Goal: Information Seeking & Learning: Find specific fact

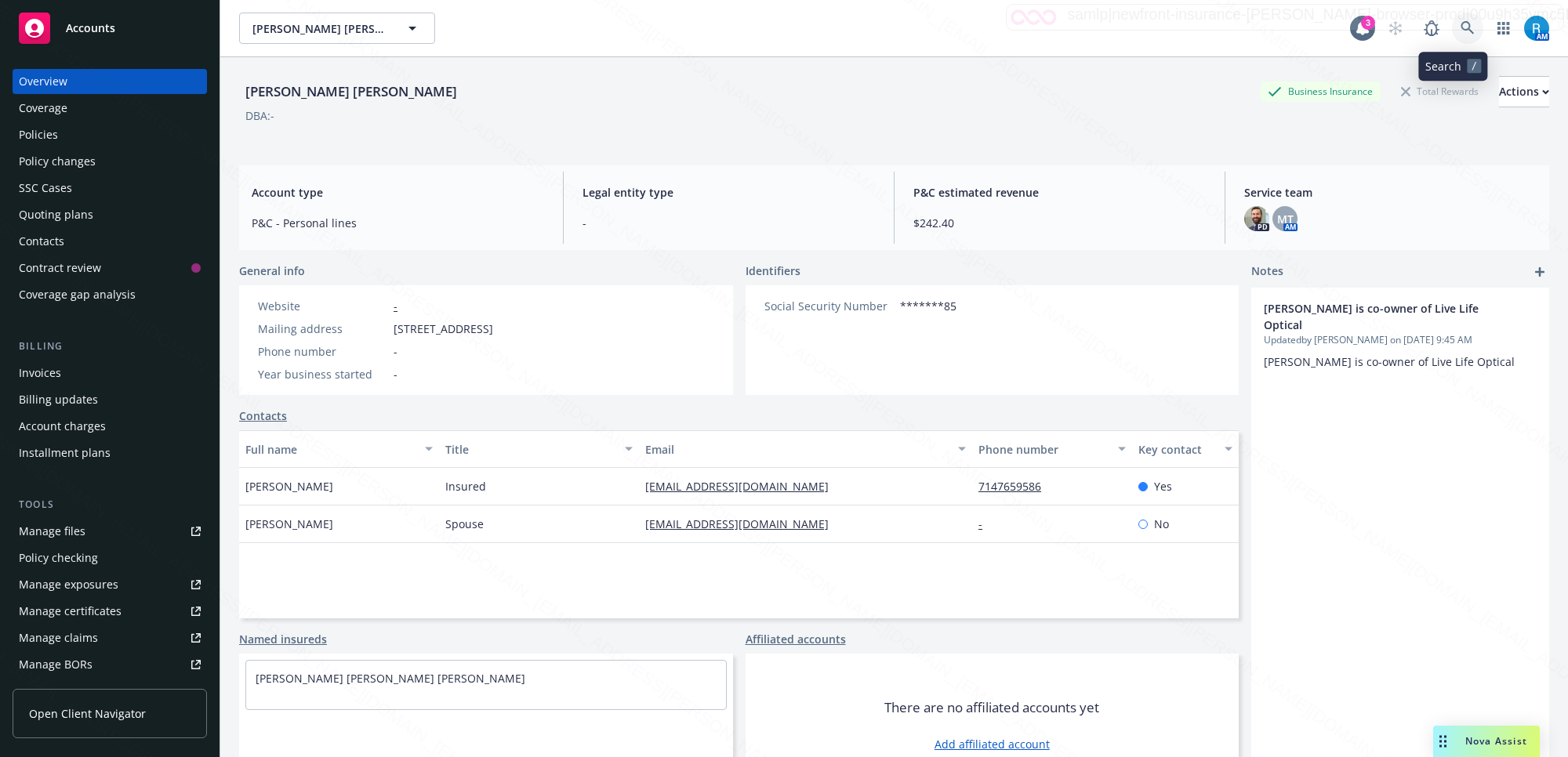
click at [1461, 31] on icon at bounding box center [1467, 28] width 14 height 14
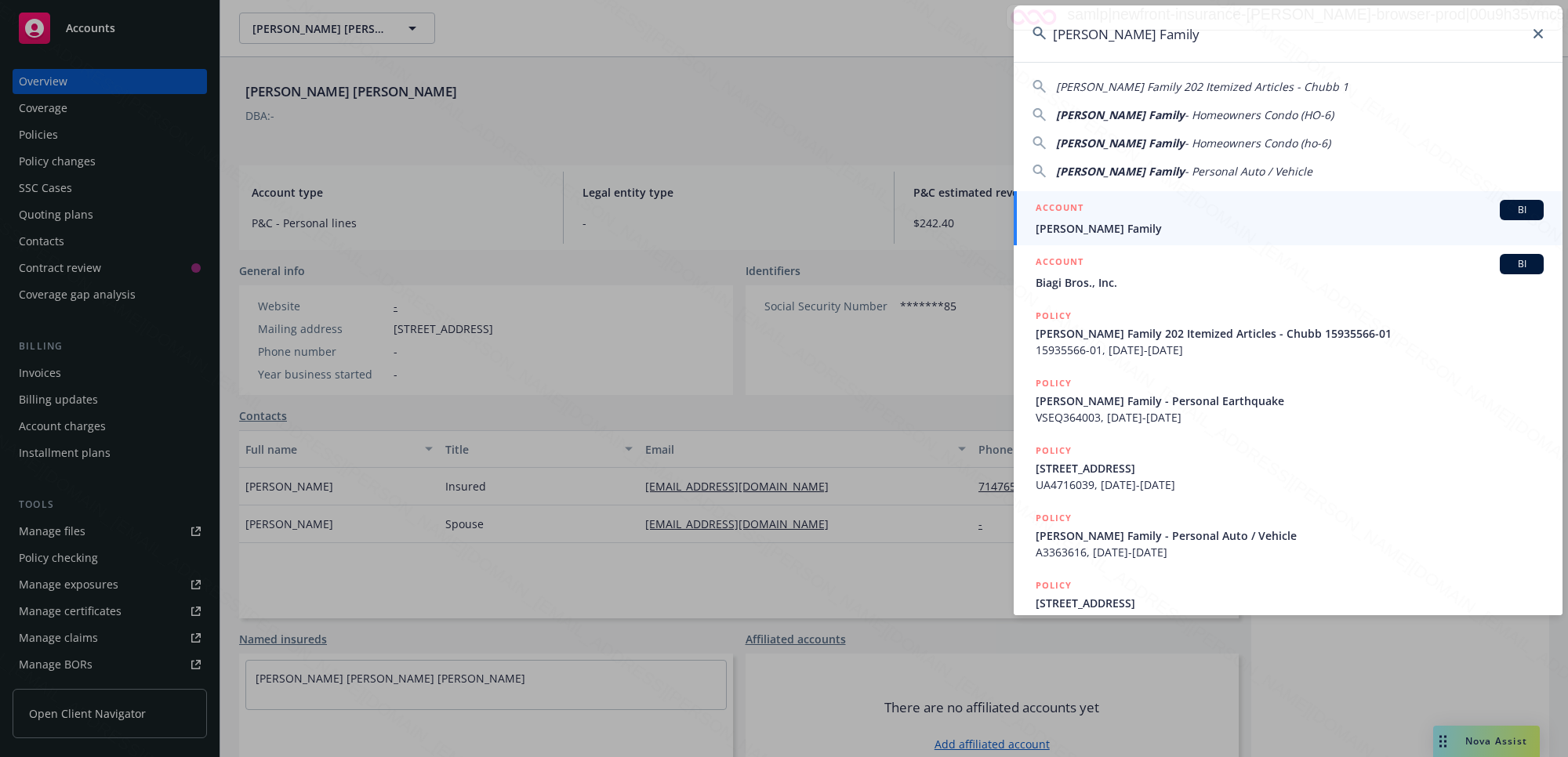
type input "[PERSON_NAME] Family"
click at [1158, 228] on span "[PERSON_NAME] Family" at bounding box center [1290, 228] width 508 height 17
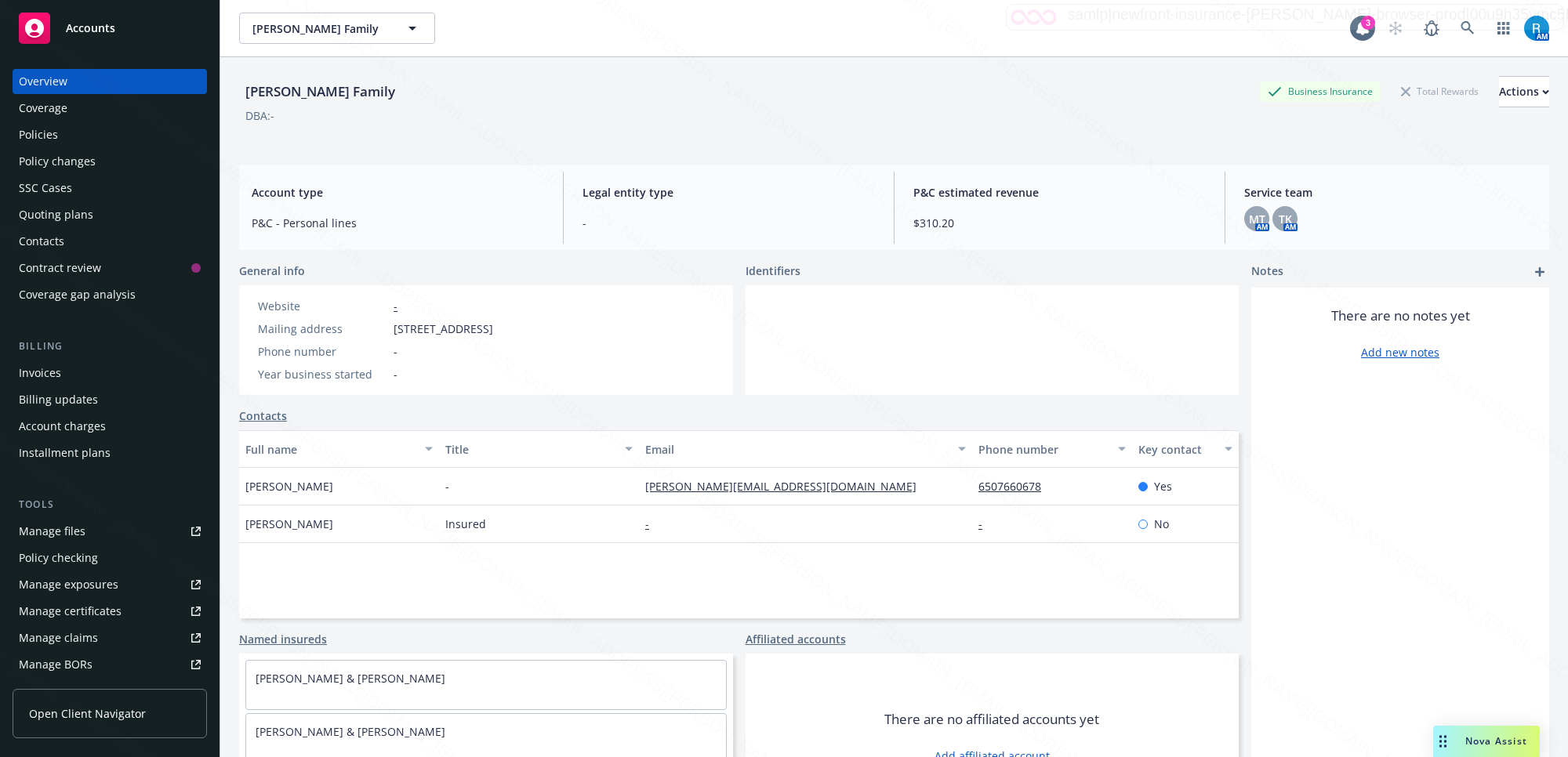
click at [41, 134] on div "Policies" at bounding box center [38, 135] width 39 height 25
click at [38, 134] on div "Policies" at bounding box center [38, 135] width 39 height 25
click at [37, 134] on div "Policies" at bounding box center [38, 135] width 39 height 25
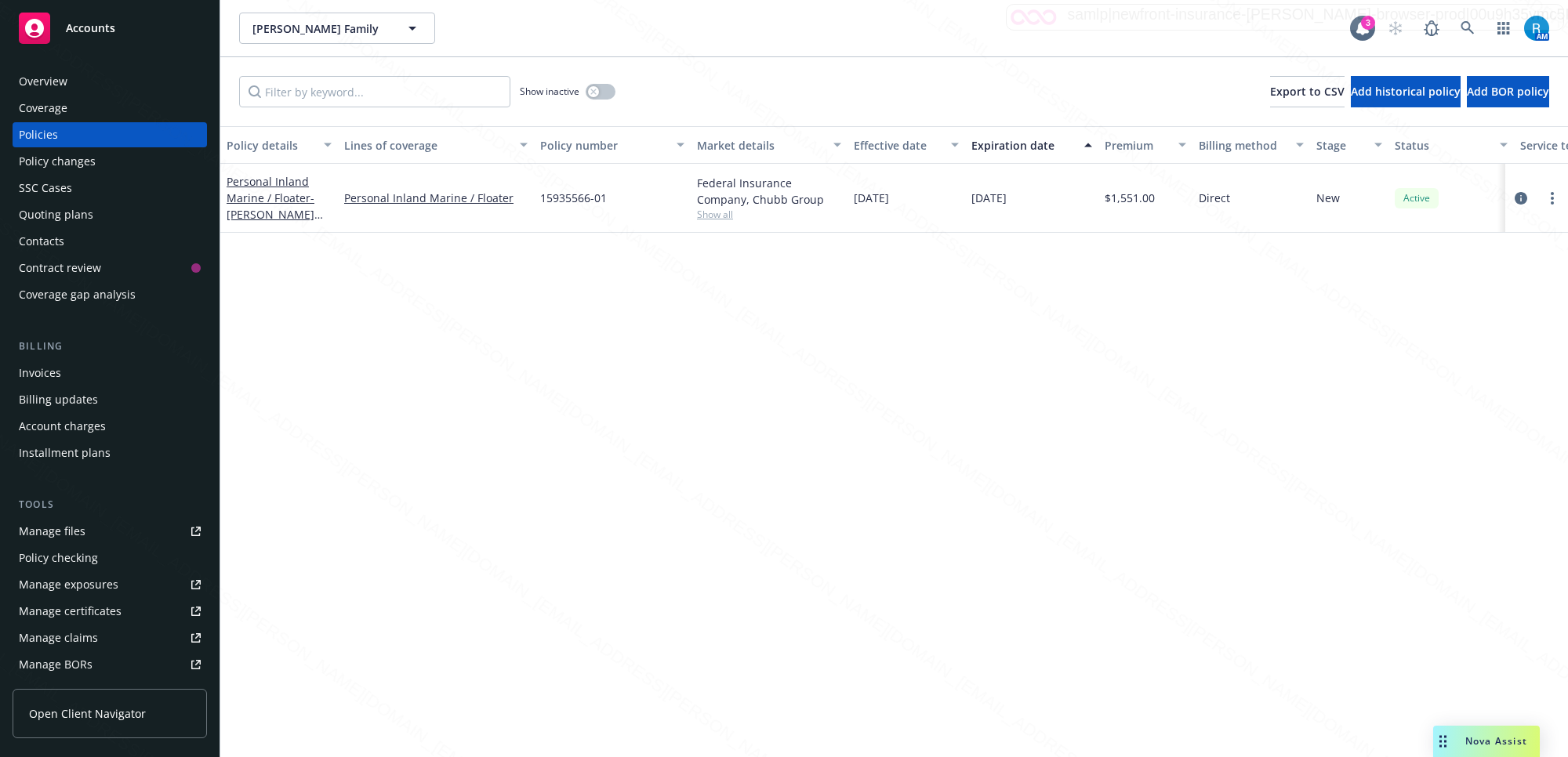
click at [43, 185] on div "SSC Cases" at bounding box center [45, 188] width 54 height 25
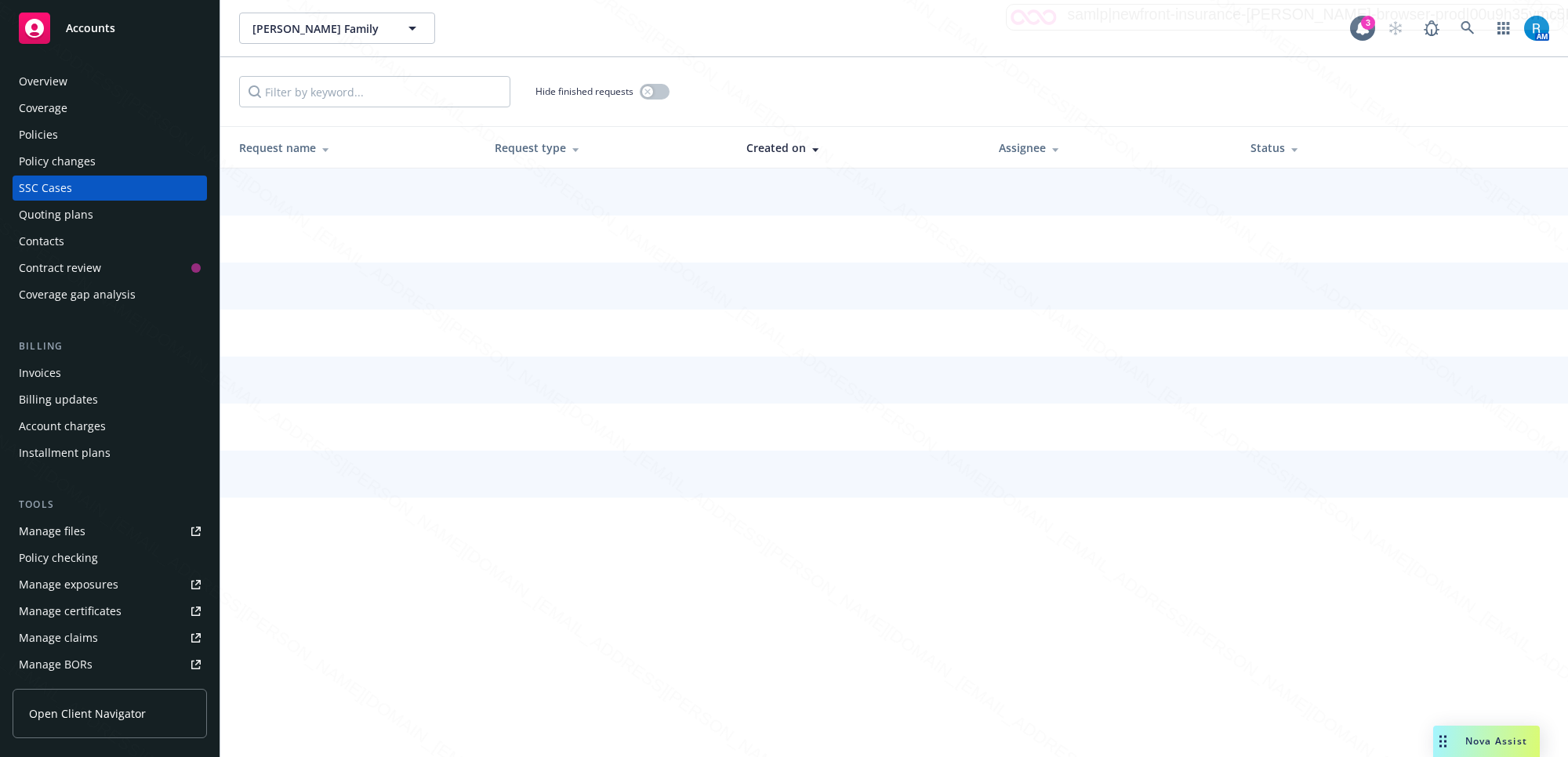
click at [98, 169] on div "Policy changes" at bounding box center [109, 162] width 181 height 25
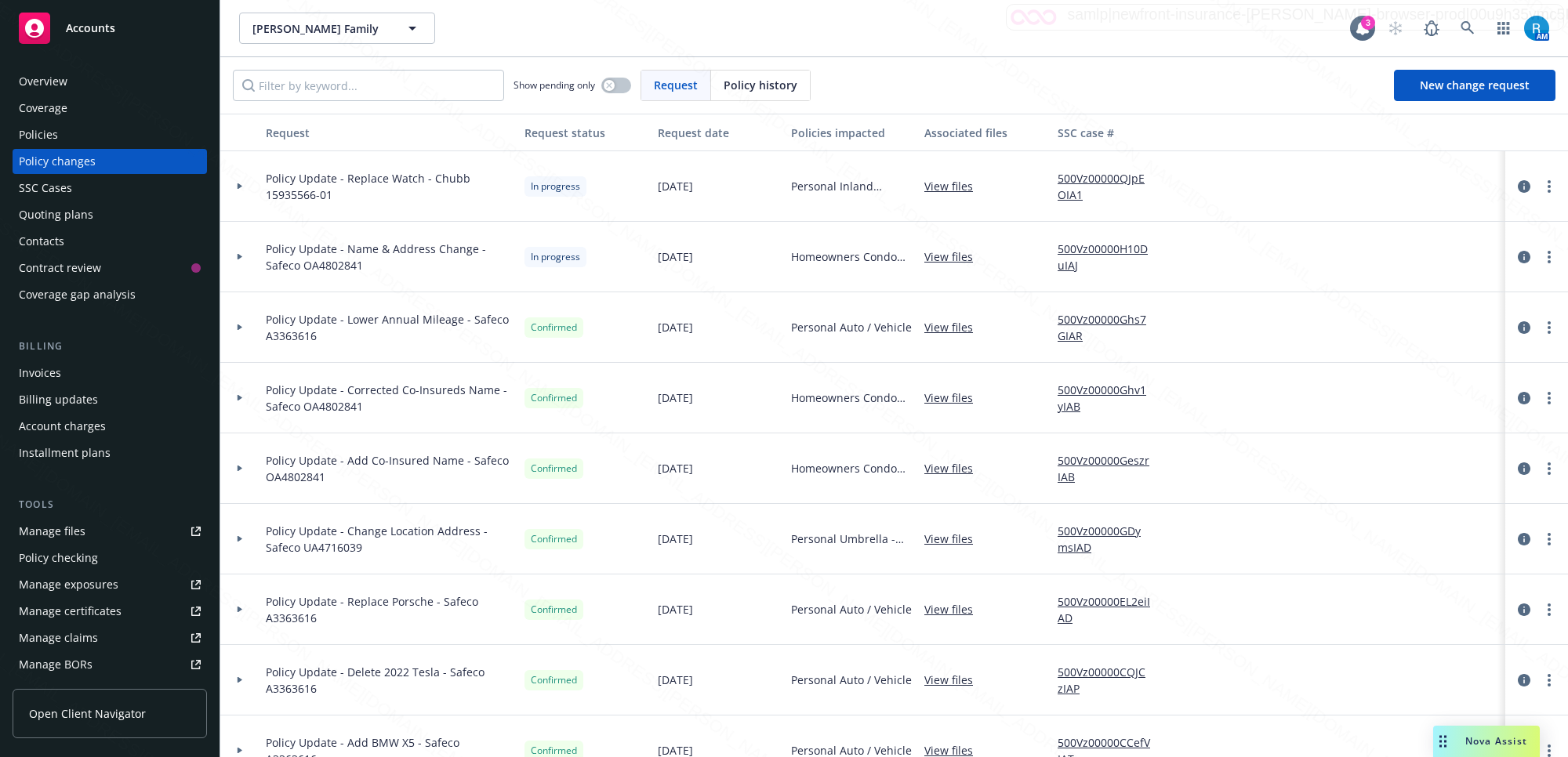
scroll to position [294, 0]
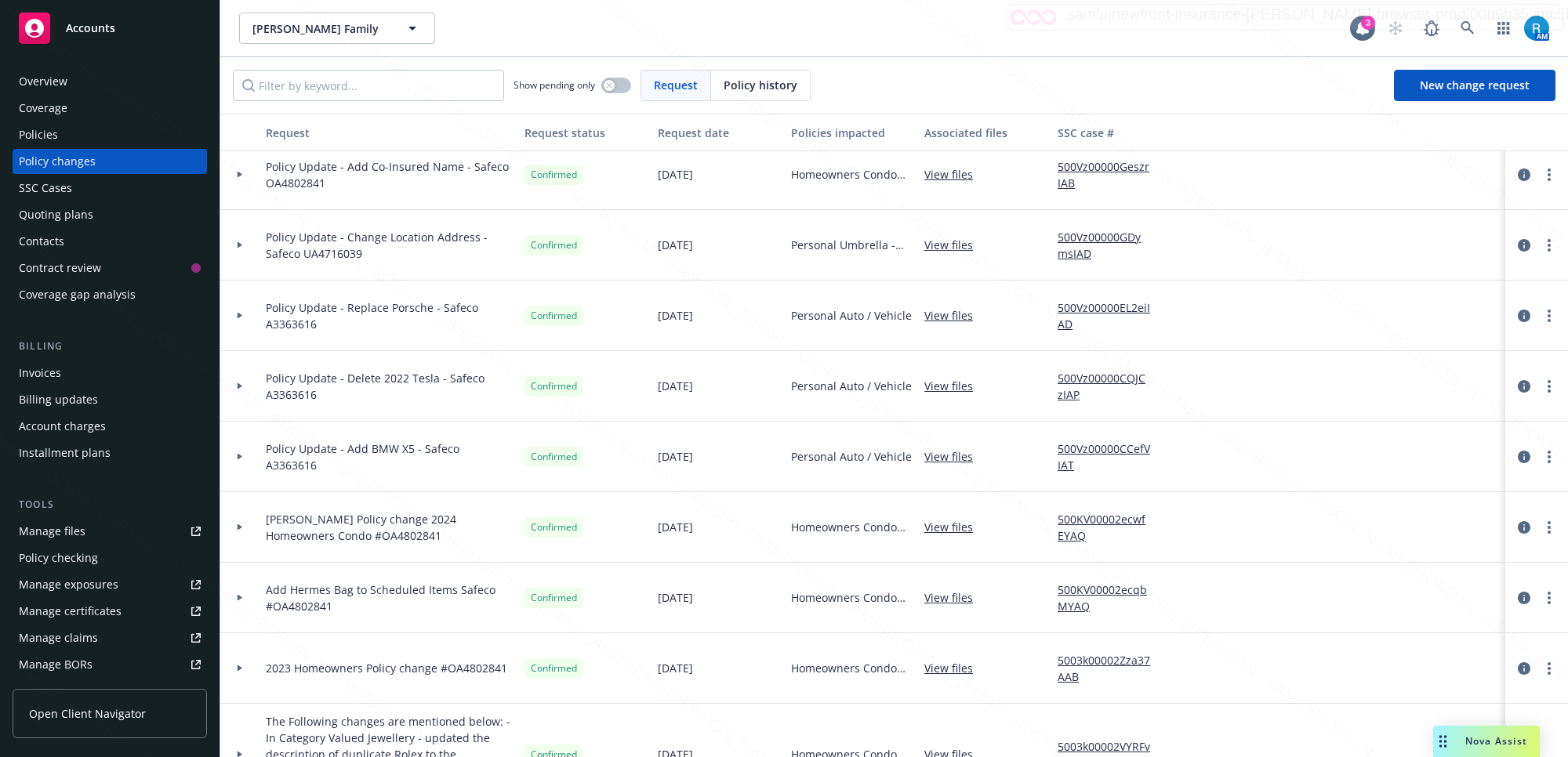
click at [66, 126] on div "Policies" at bounding box center [109, 135] width 181 height 25
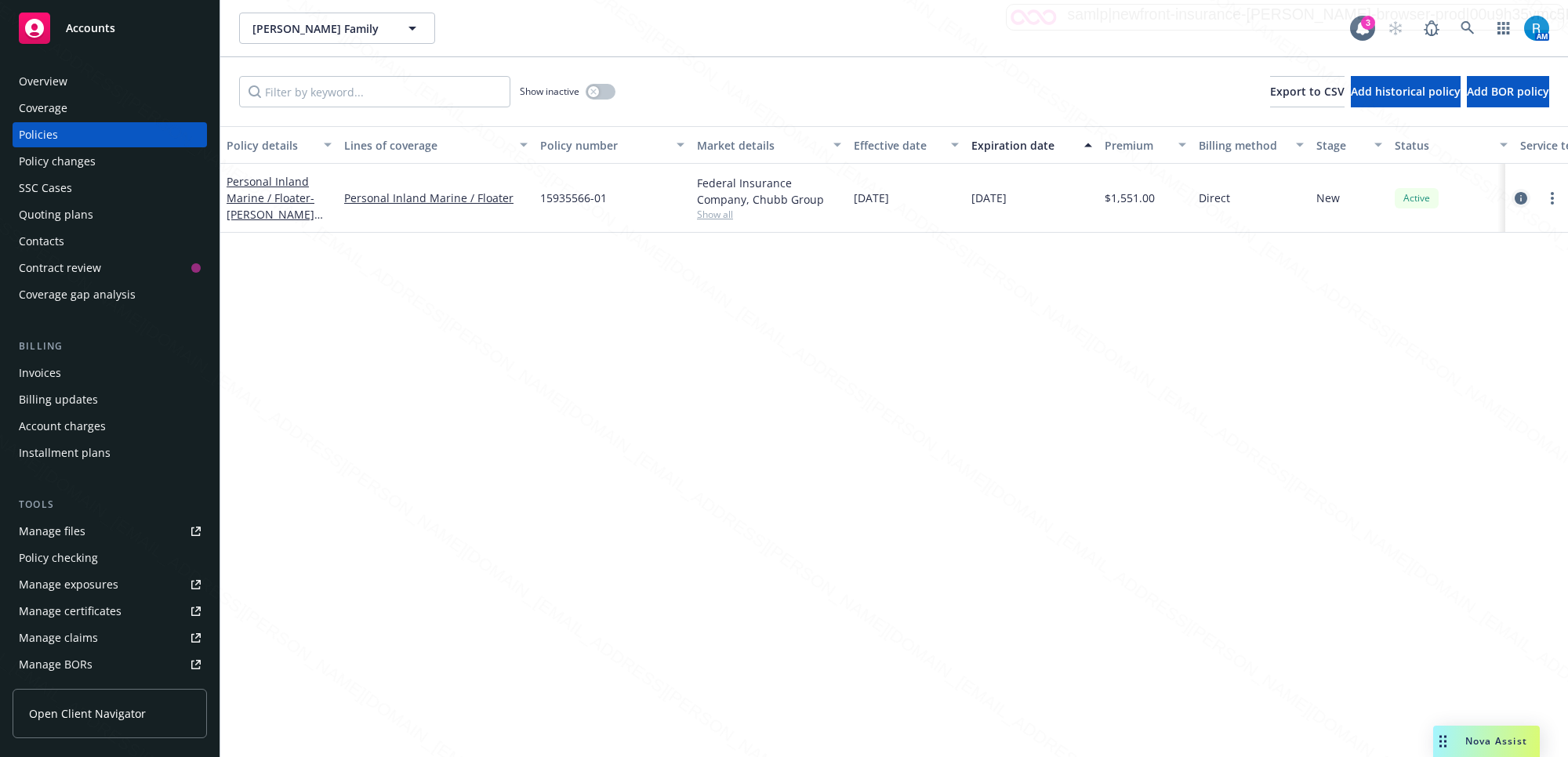
click at [1521, 197] on icon "circleInformation" at bounding box center [1521, 198] width 13 height 13
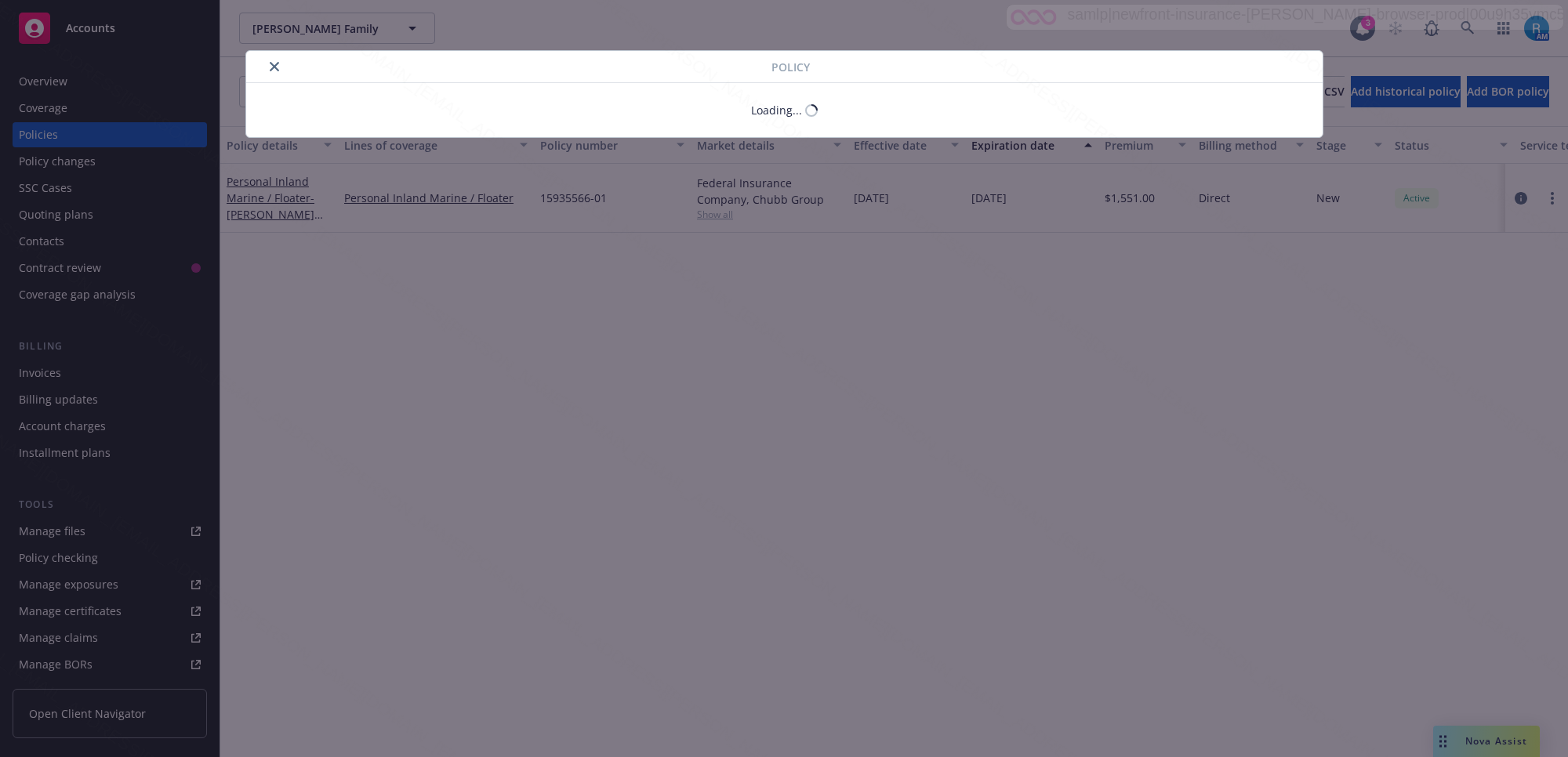
click at [63, 188] on div "Policy Loading..." at bounding box center [784, 378] width 1568 height 757
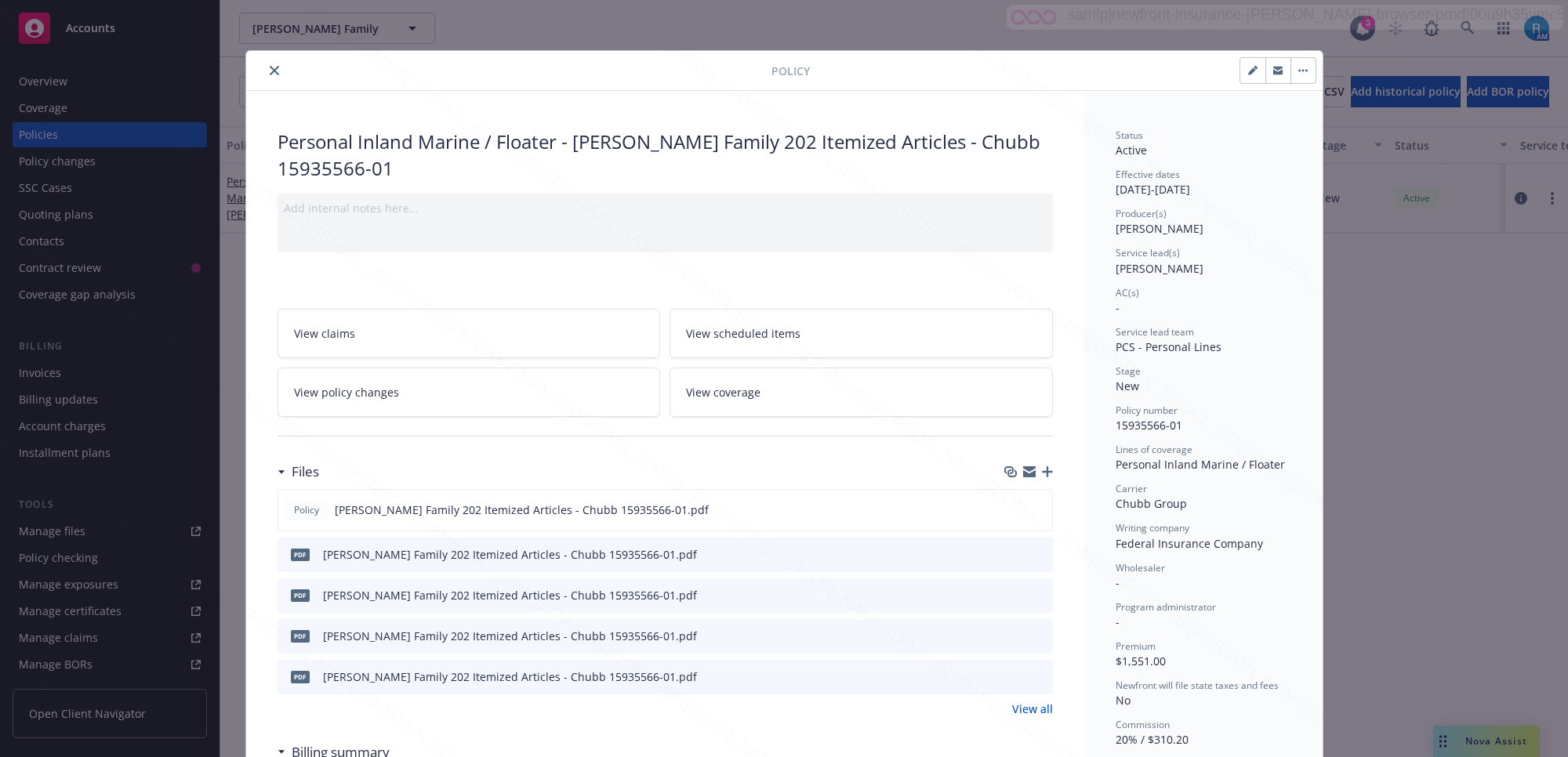
click at [265, 68] on button "close" at bounding box center [274, 70] width 19 height 19
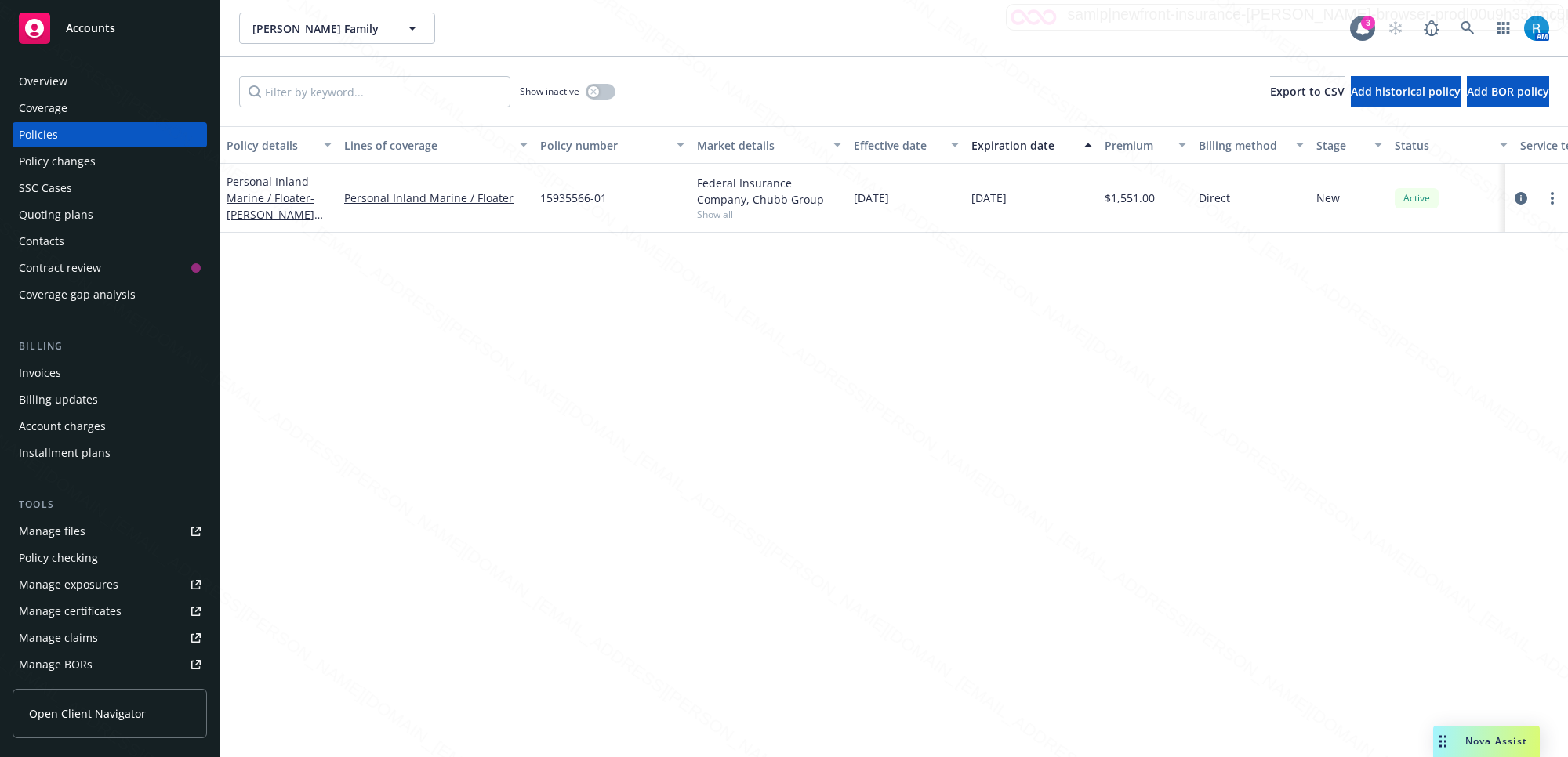
click at [42, 185] on div "SSC Cases" at bounding box center [45, 188] width 54 height 25
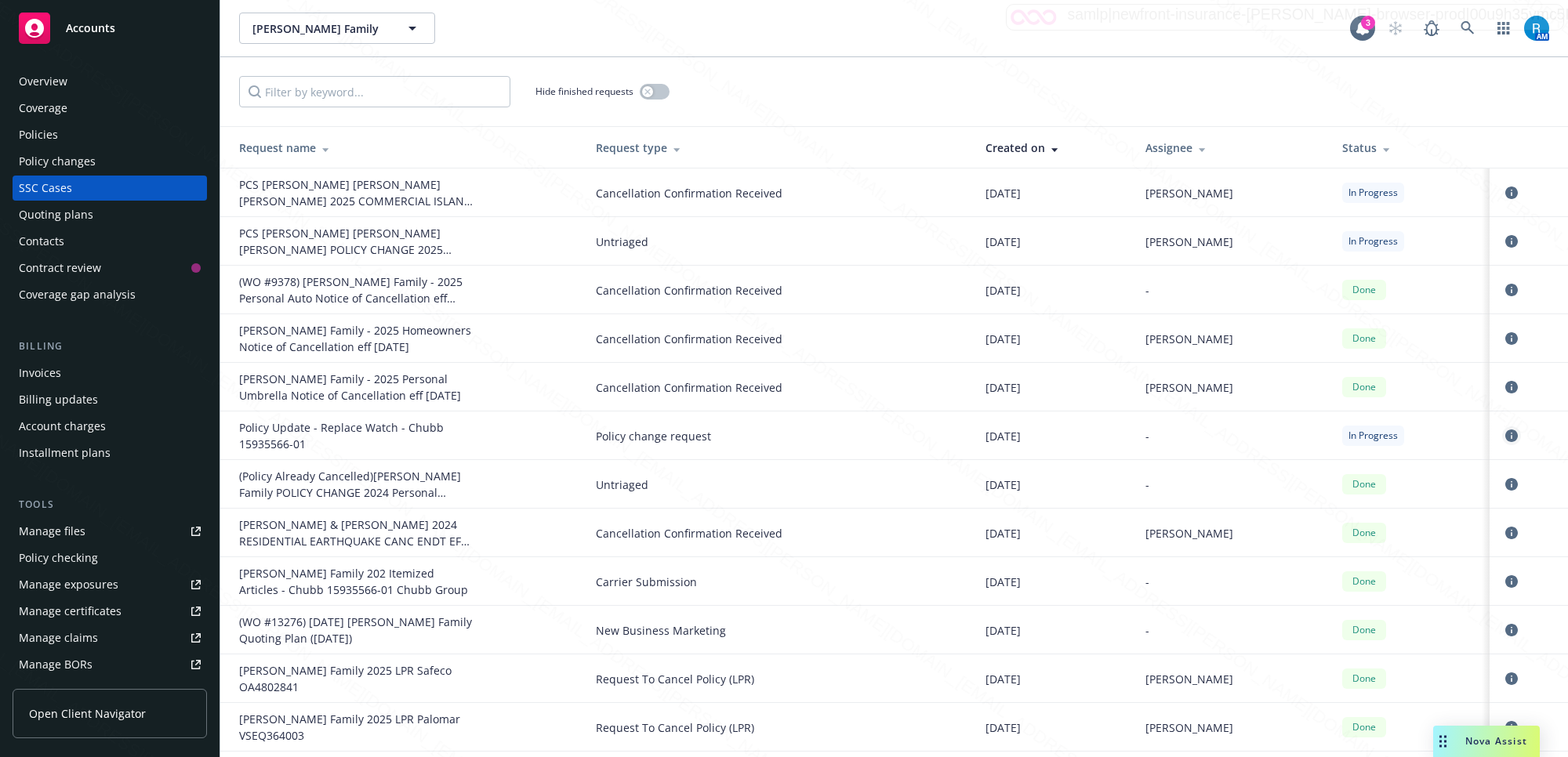
click at [1506, 433] on icon "circleInformation" at bounding box center [1511, 435] width 13 height 13
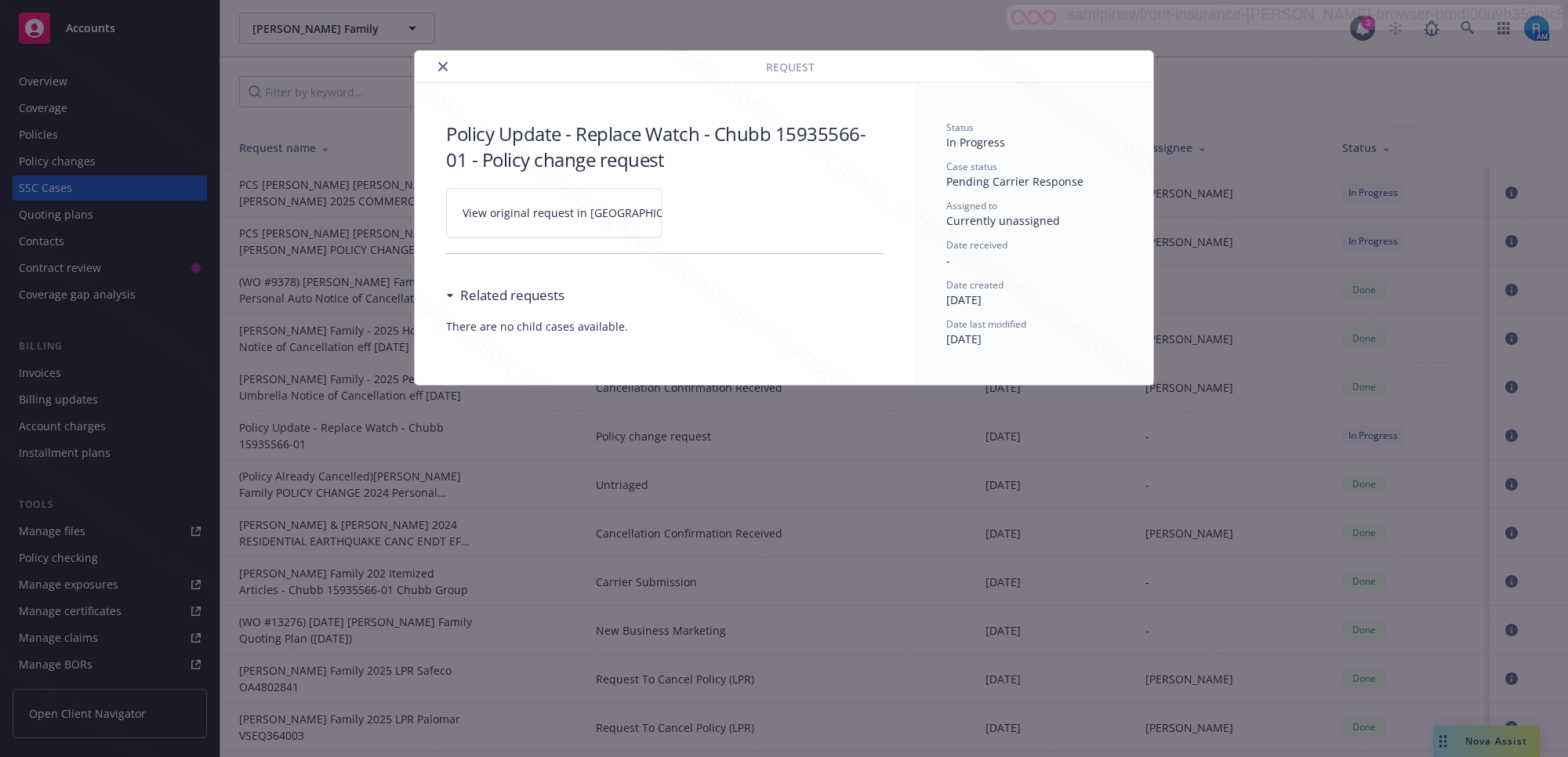
click at [706, 213] on icon at bounding box center [711, 214] width 10 height 10
click at [438, 66] on icon "close" at bounding box center [443, 66] width 10 height 10
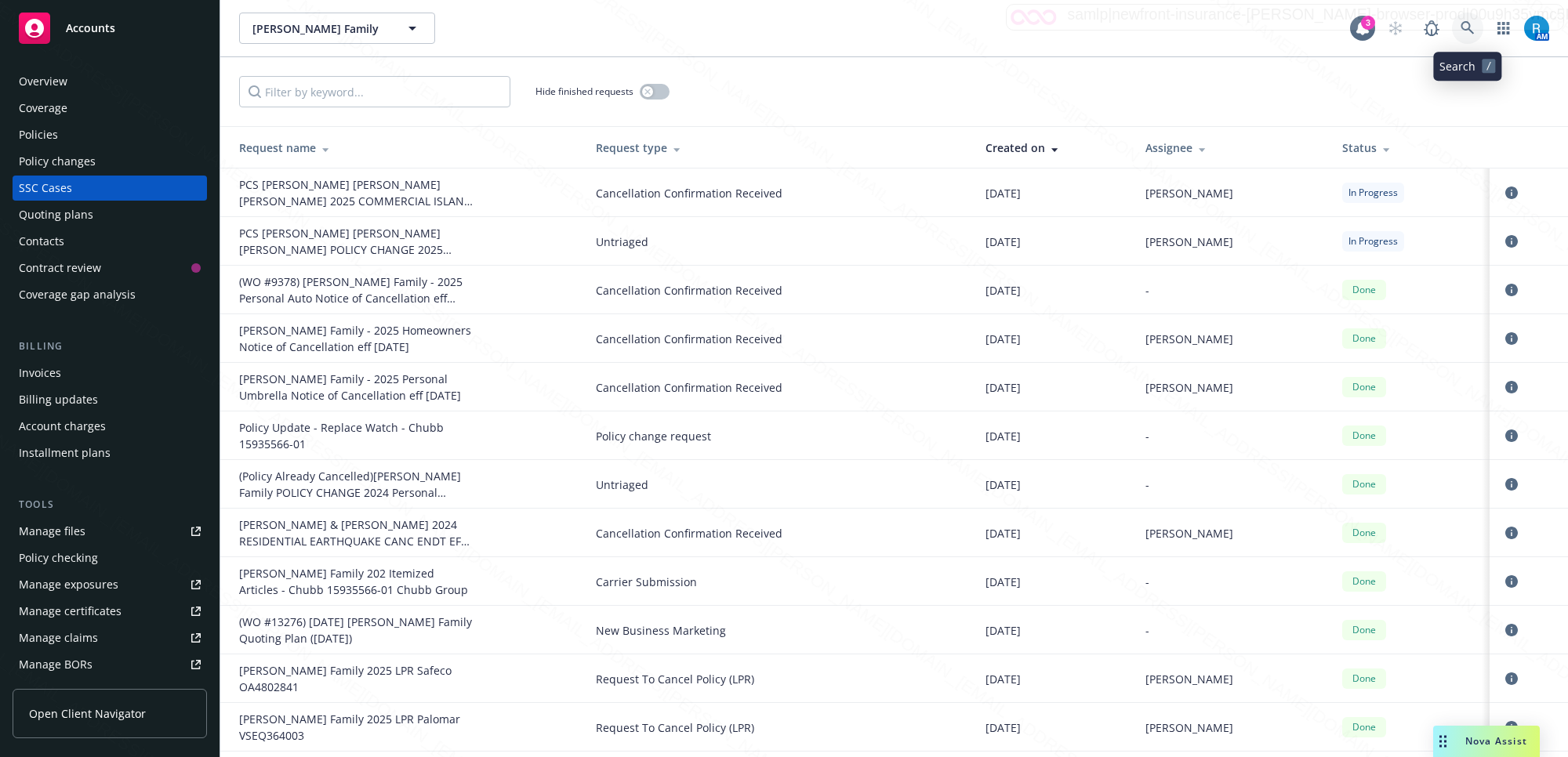
click at [1456, 26] on link at bounding box center [1468, 28] width 31 height 31
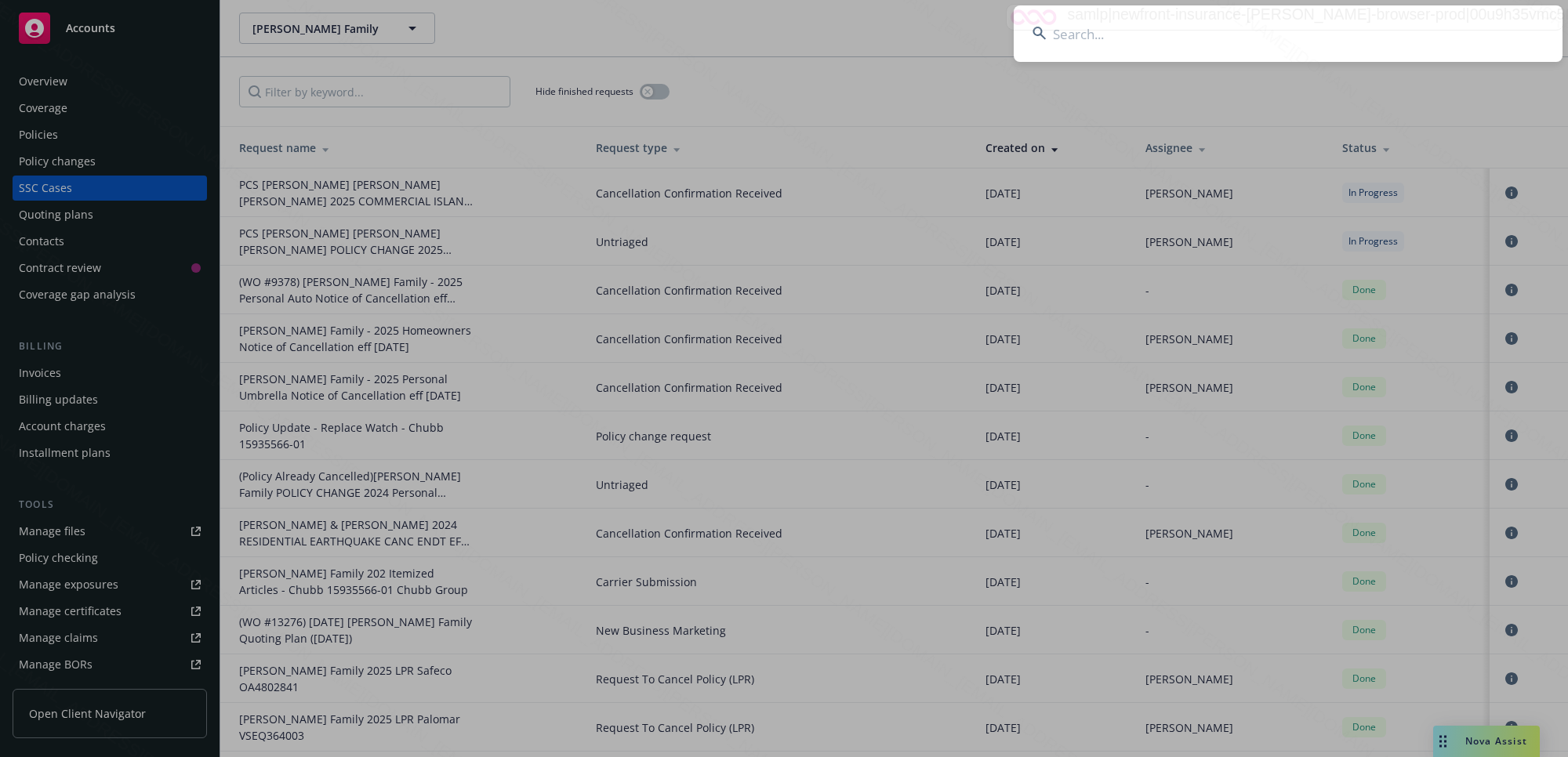
click at [1220, 35] on input at bounding box center [1288, 34] width 549 height 57
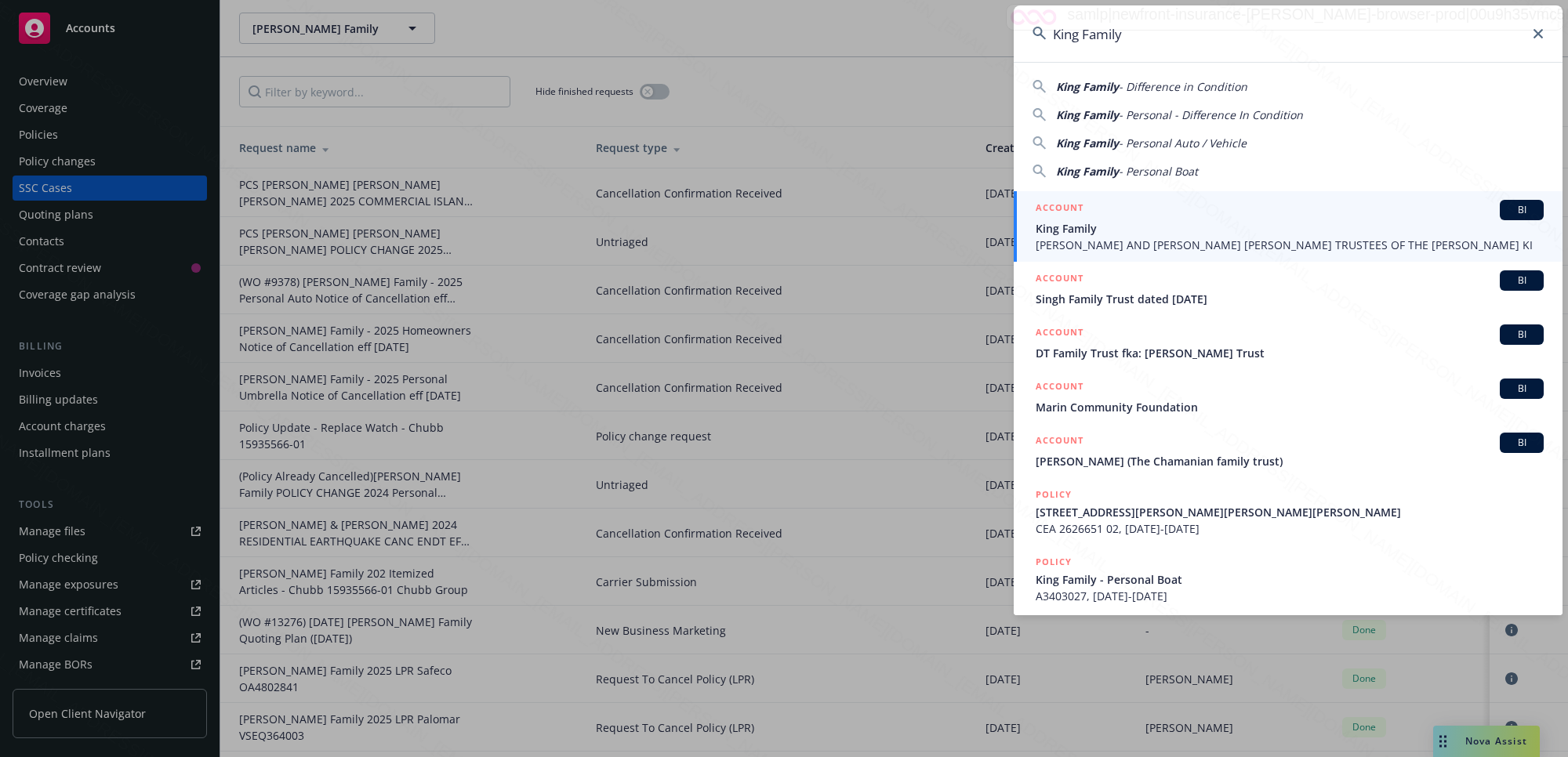
type input "King Family"
click at [1121, 225] on span "King Family" at bounding box center [1290, 228] width 508 height 17
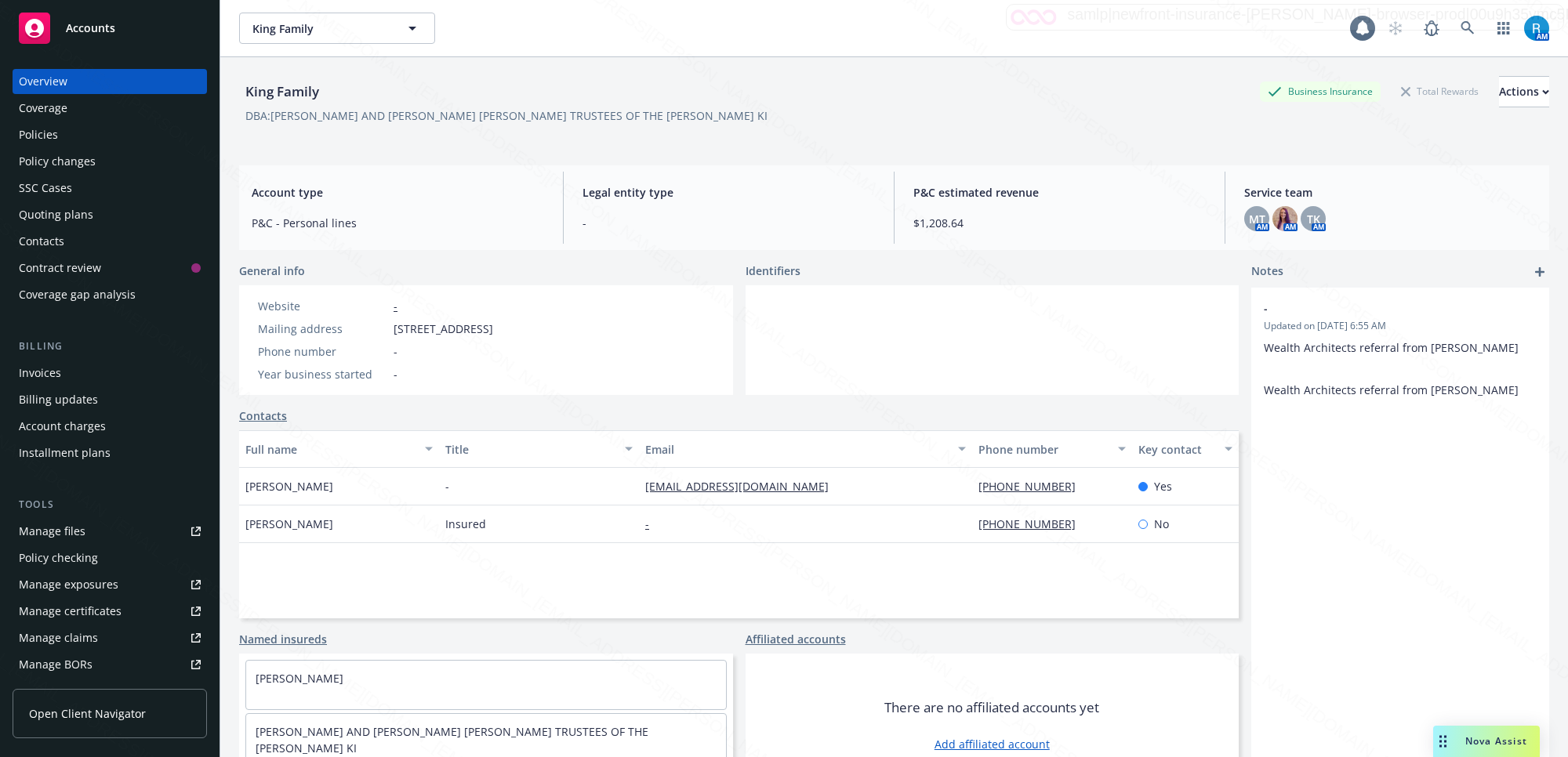
click at [43, 136] on div "Policies" at bounding box center [38, 135] width 39 height 25
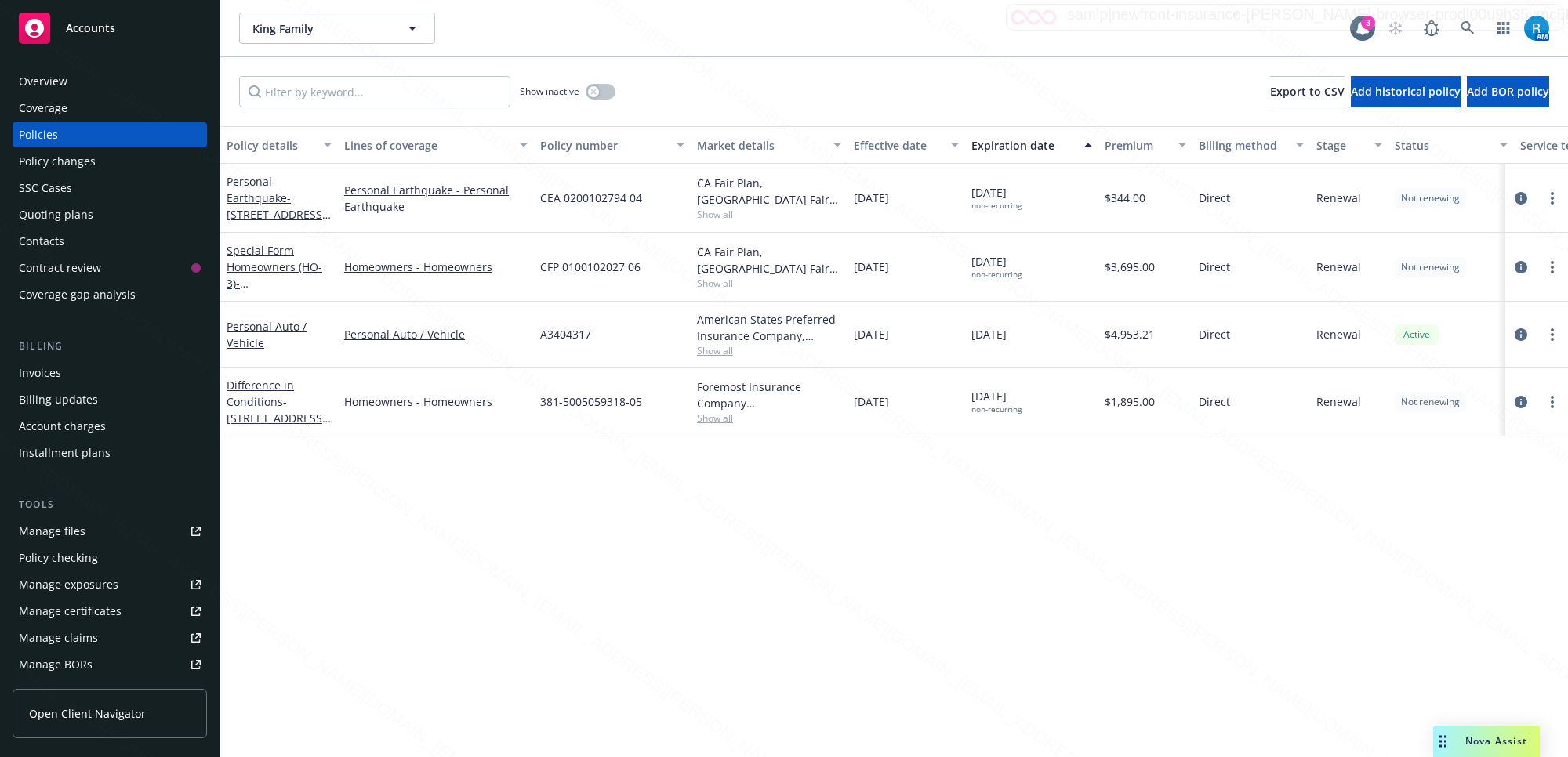
click at [28, 189] on div "SSC Cases" at bounding box center [45, 188] width 54 height 25
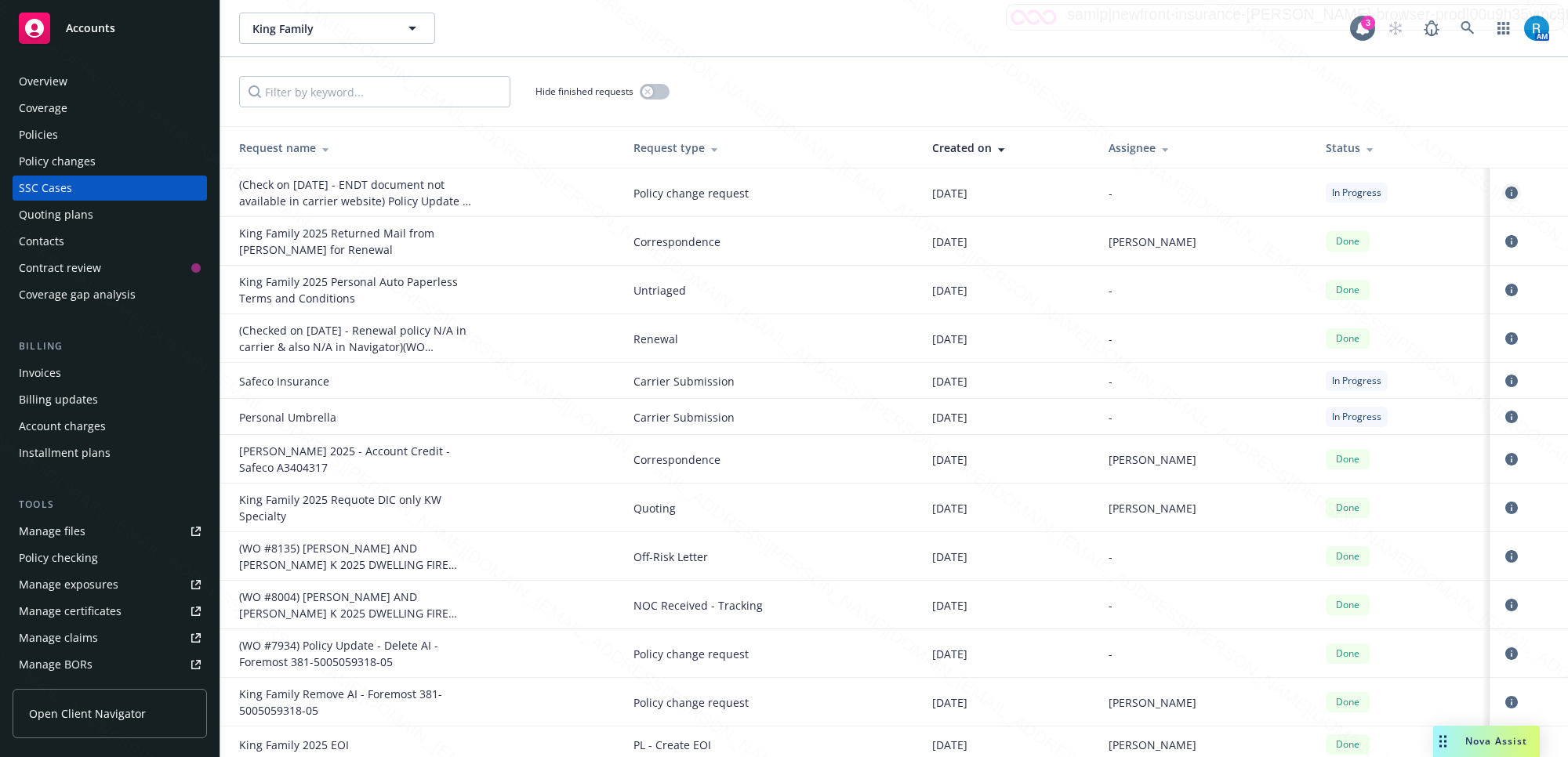
click at [1504, 197] on link "circleInformation" at bounding box center [1511, 192] width 19 height 19
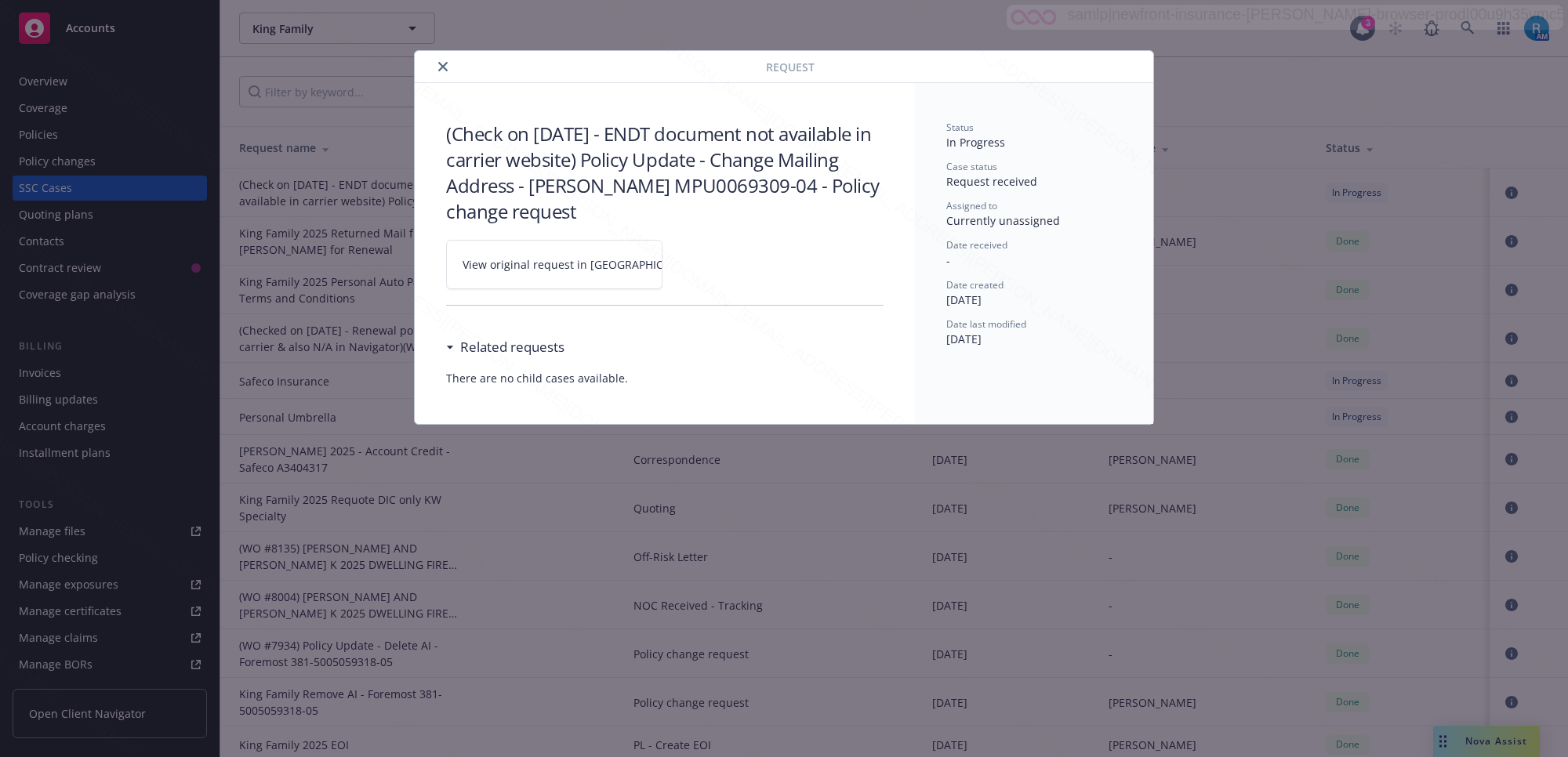
click at [706, 263] on icon at bounding box center [711, 265] width 10 height 10
drag, startPoint x: 436, startPoint y: 63, endPoint x: 958, endPoint y: 110, distance: 524.1
click at [437, 63] on button "close" at bounding box center [442, 66] width 19 height 19
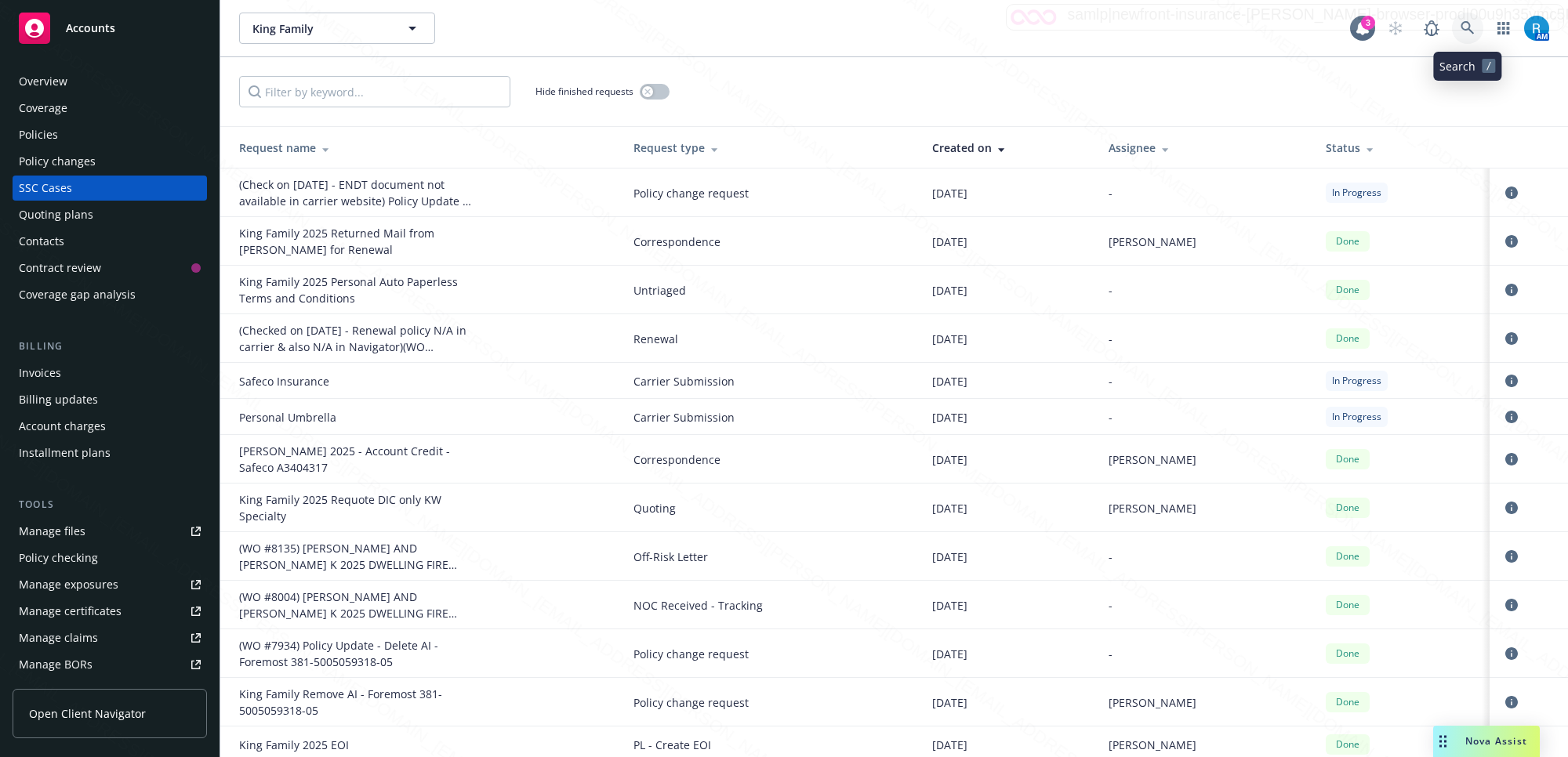
click at [1467, 31] on icon at bounding box center [1467, 28] width 14 height 14
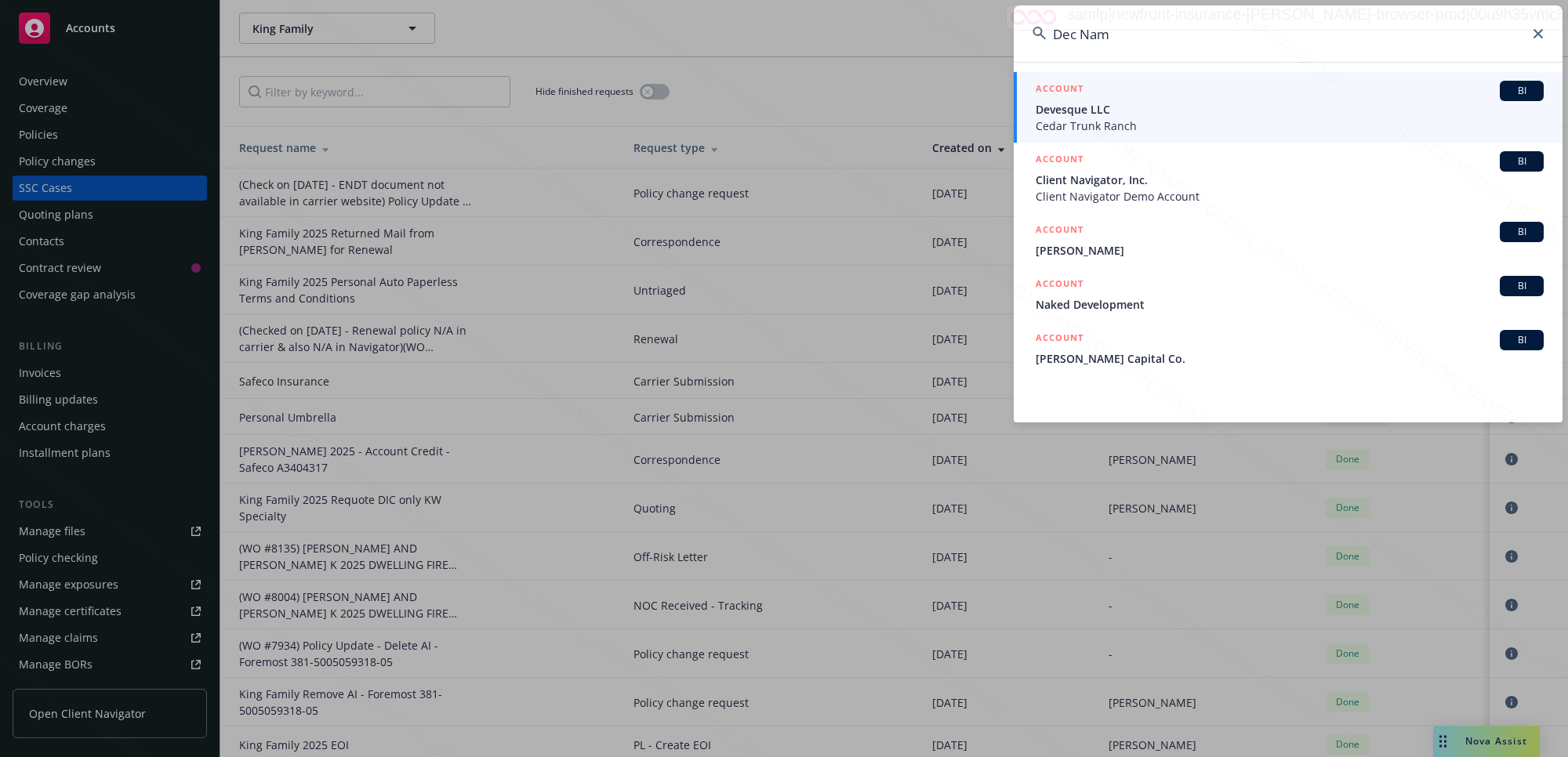
type input "Dec Nam"
drag, startPoint x: 1539, startPoint y: 31, endPoint x: 1531, endPoint y: 37, distance: 10.0
click at [1538, 33] on icon at bounding box center [1539, 34] width 10 height 10
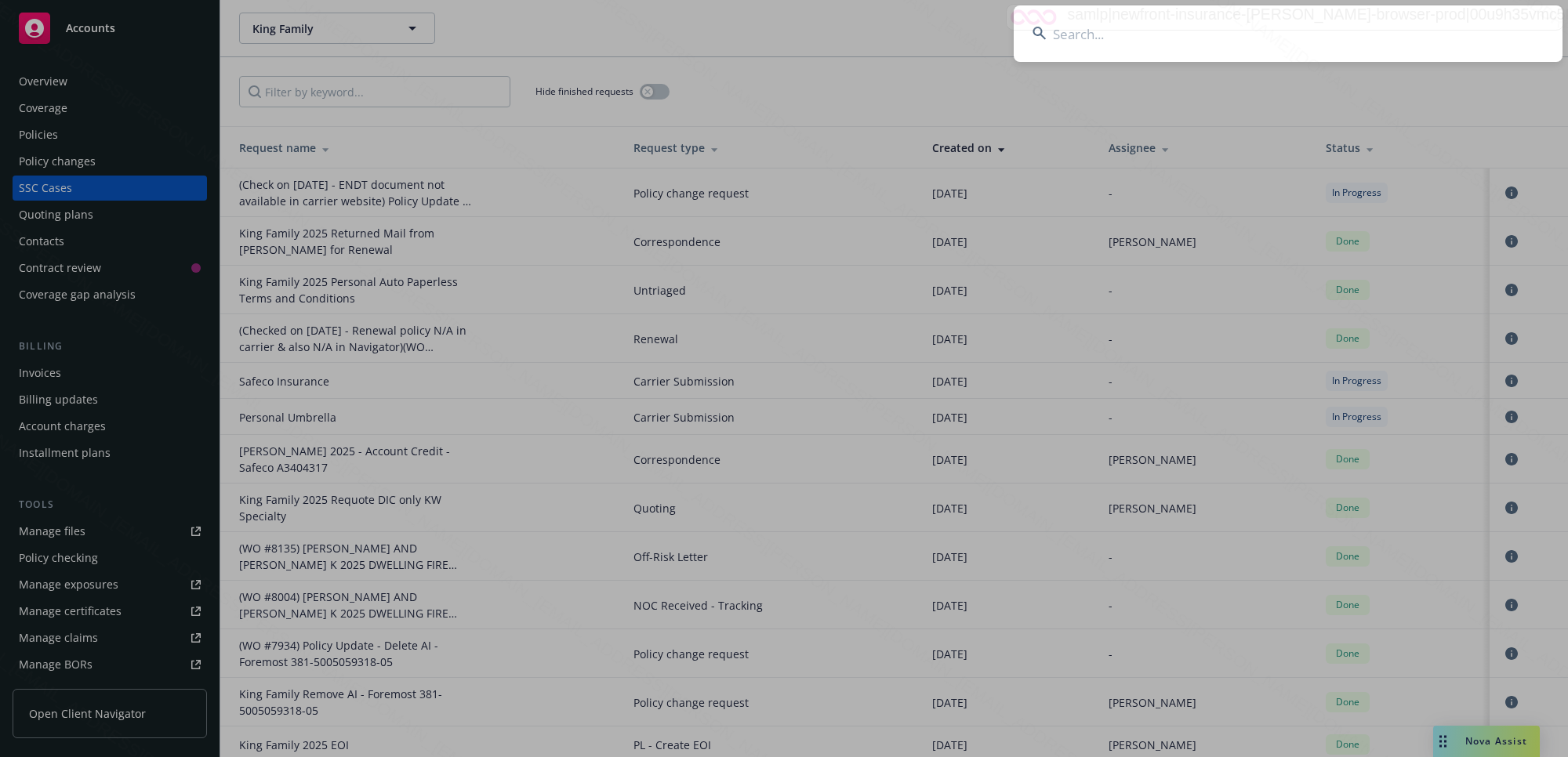
click at [1255, 22] on input at bounding box center [1288, 34] width 549 height 57
paste input "[PERSON_NAME] & [PERSON_NAME]"
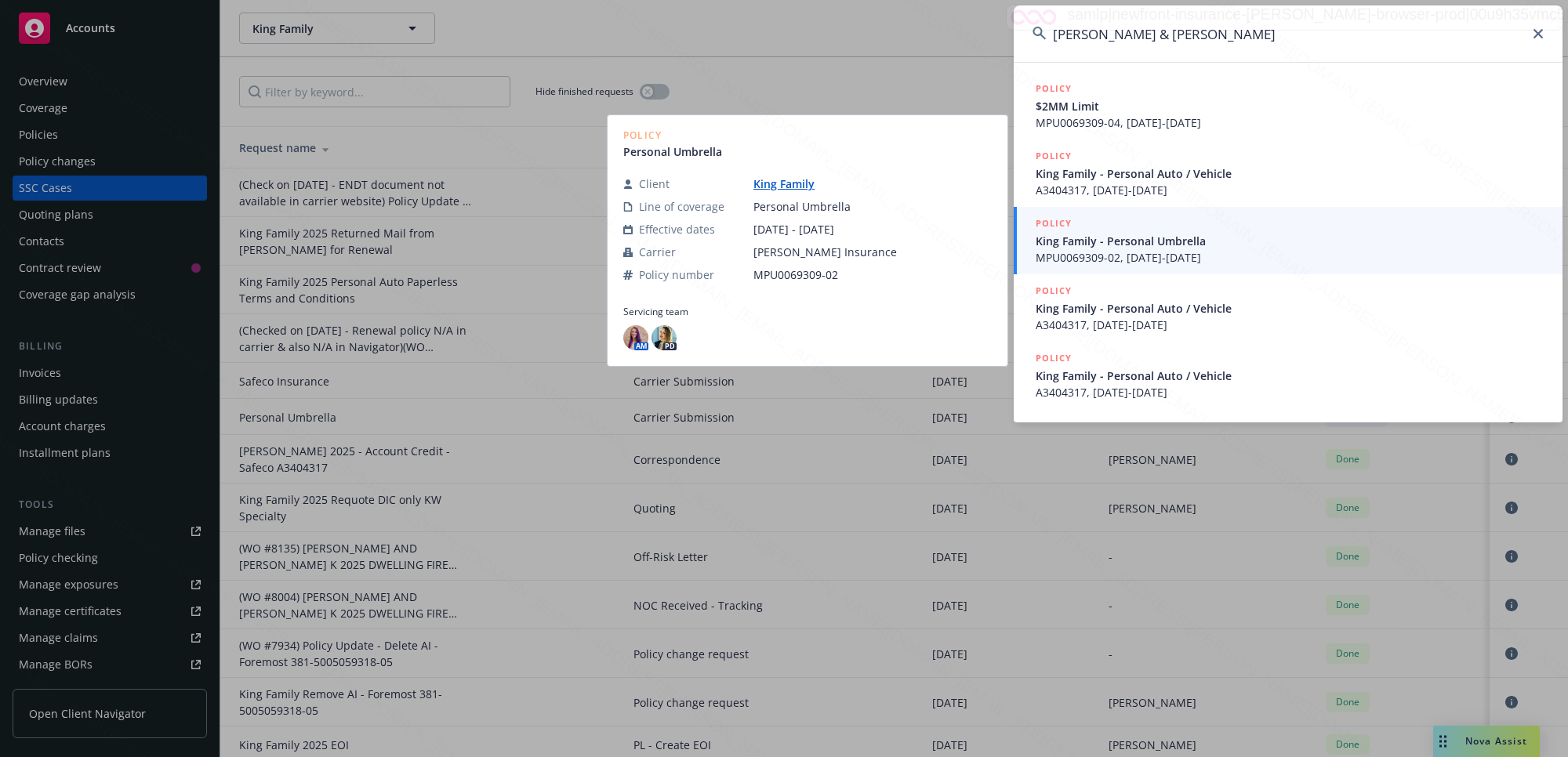
type input "[PERSON_NAME] & [PERSON_NAME]"
click at [1139, 250] on span "MPU0069309-02, [DATE]-[DATE]" at bounding box center [1290, 258] width 508 height 17
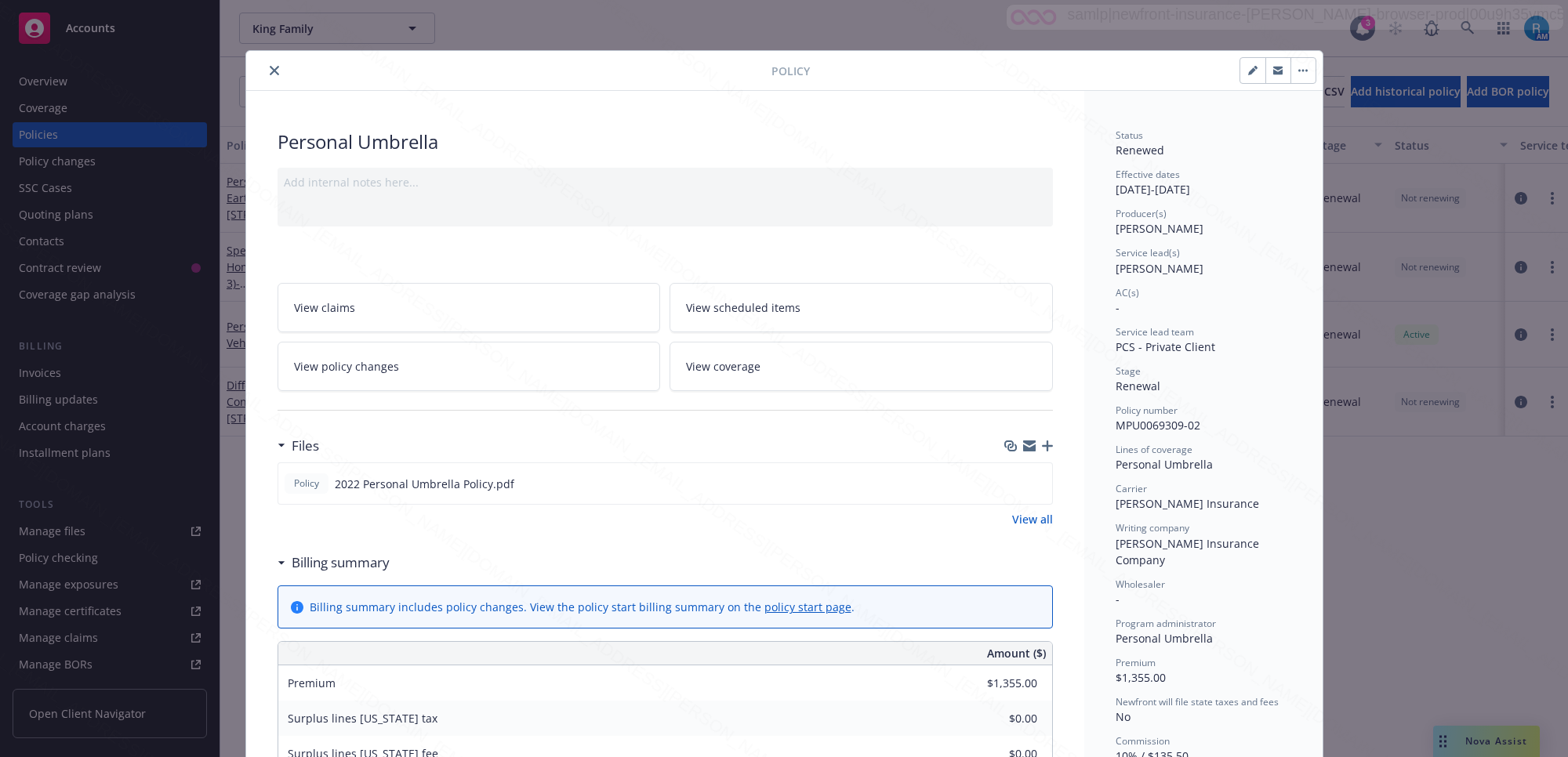
click at [257, 65] on div at bounding box center [512, 70] width 519 height 19
click at [67, 192] on div "Policy Personal Umbrella Add internal notes here... View claims View scheduled …" at bounding box center [784, 378] width 1568 height 757
click at [269, 69] on icon "close" at bounding box center [274, 71] width 10 height 10
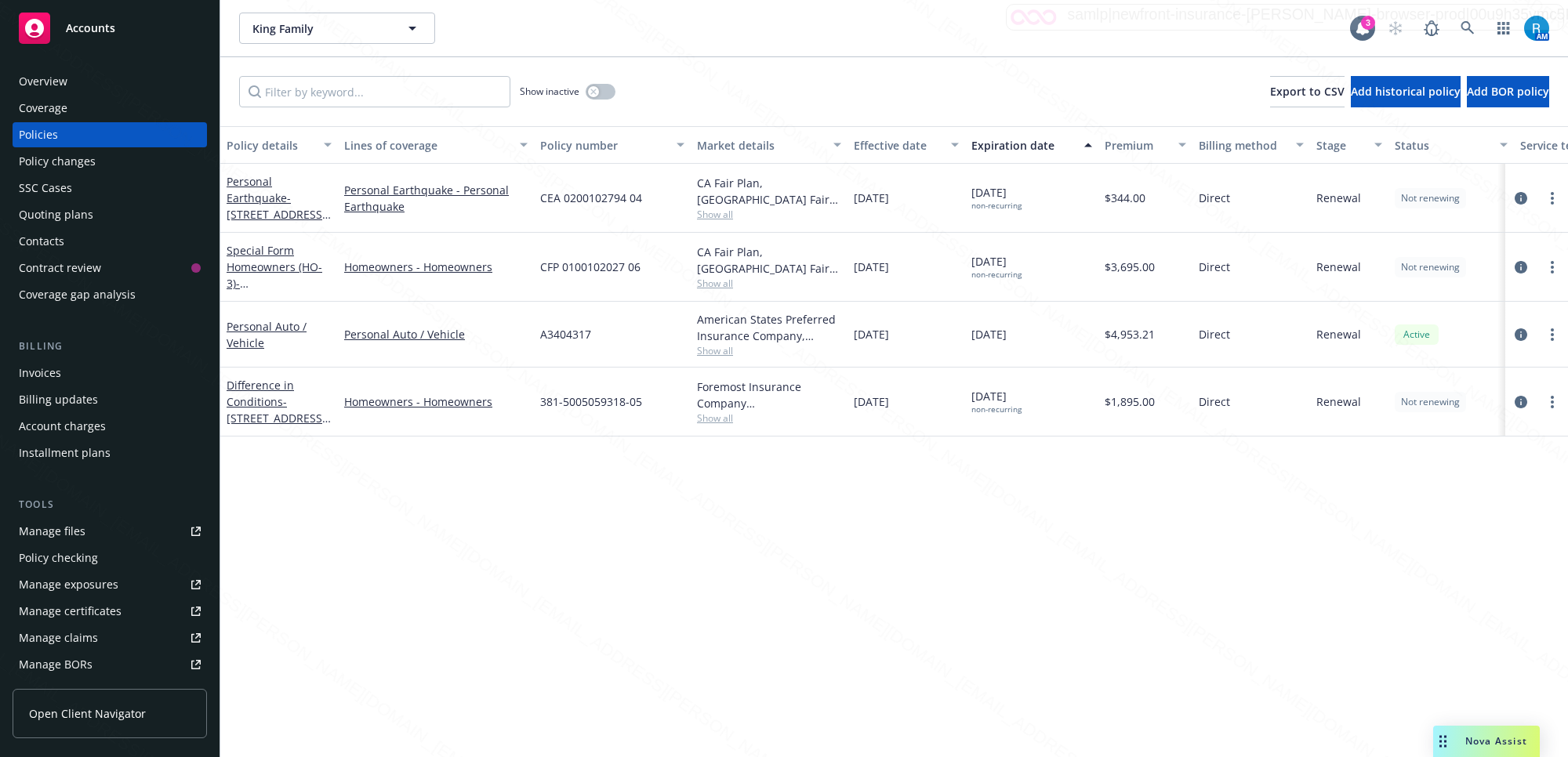
click at [78, 196] on div "SSC Cases" at bounding box center [109, 188] width 181 height 25
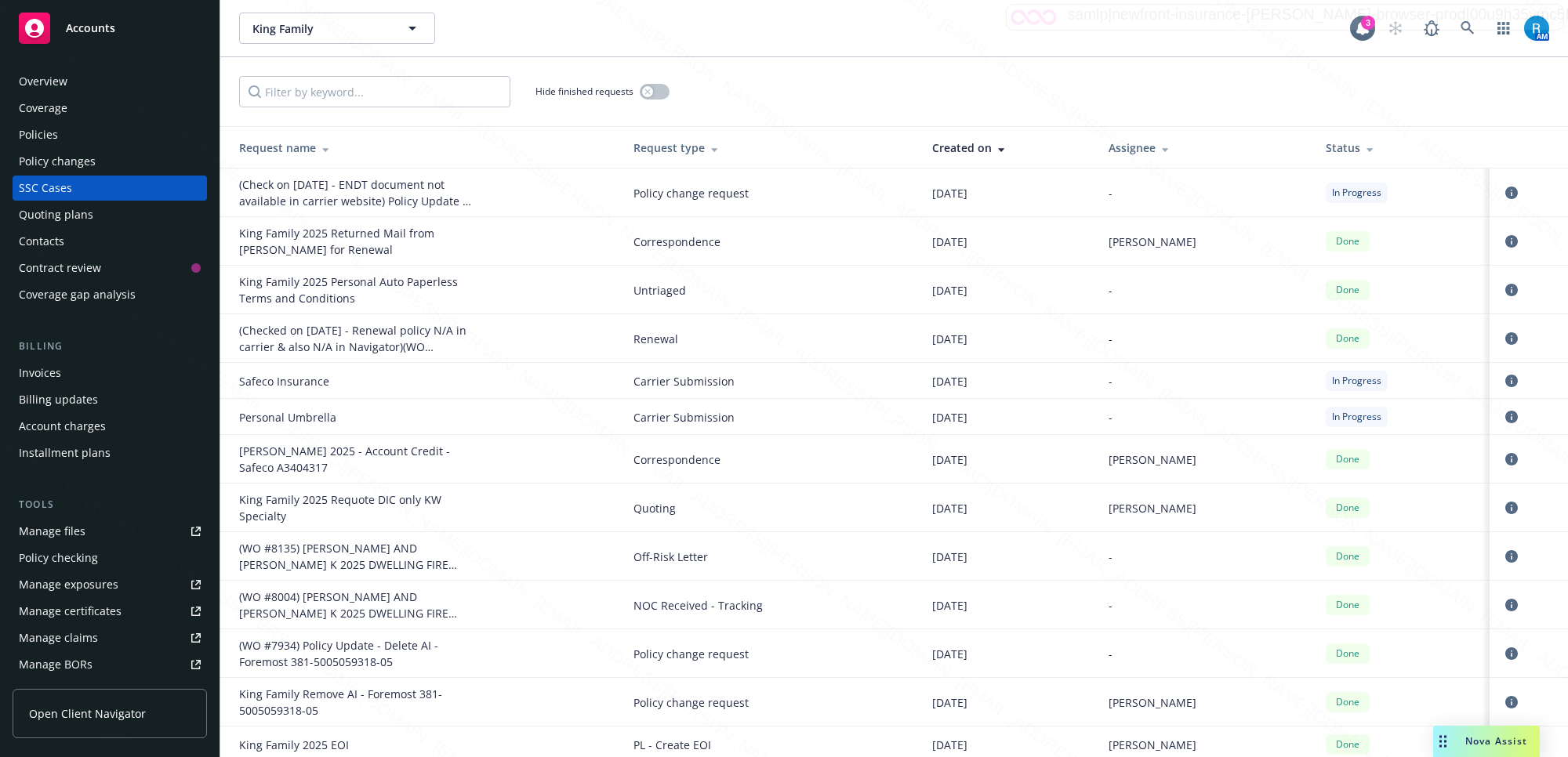
click at [42, 88] on div "Overview" at bounding box center [43, 82] width 49 height 25
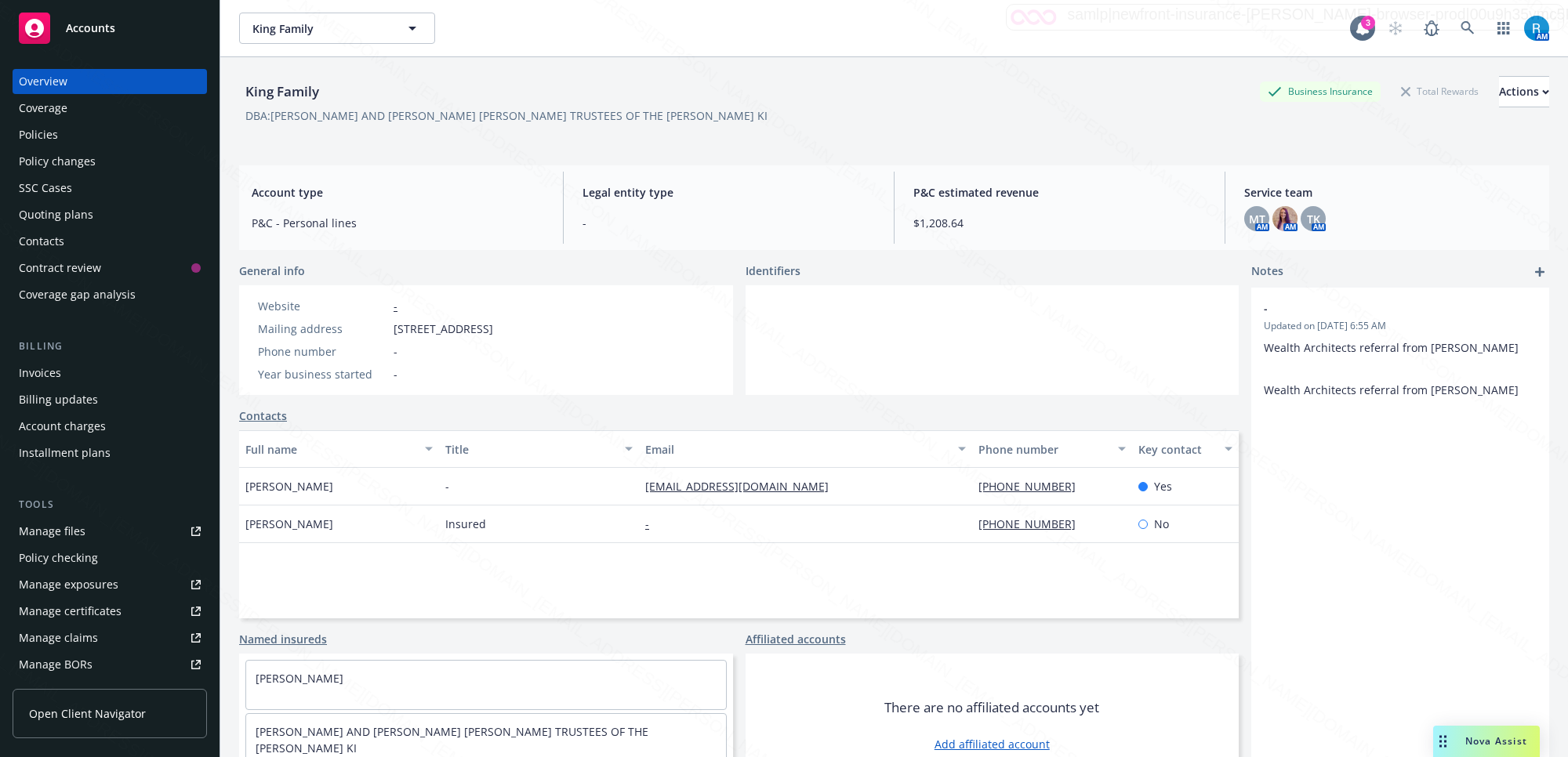
click at [80, 131] on div "Policies" at bounding box center [109, 135] width 181 height 25
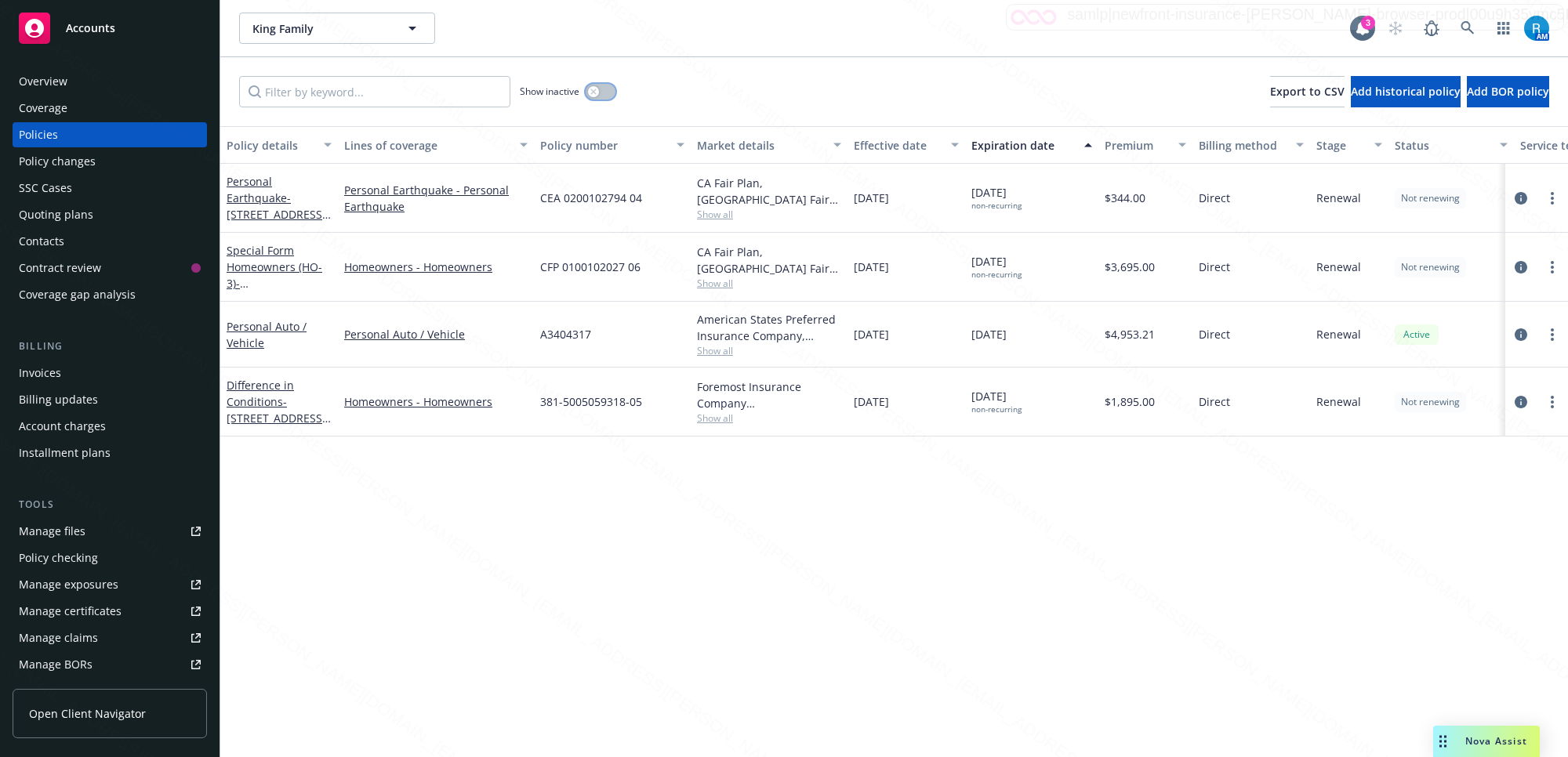
click at [602, 89] on button "button" at bounding box center [600, 92] width 30 height 16
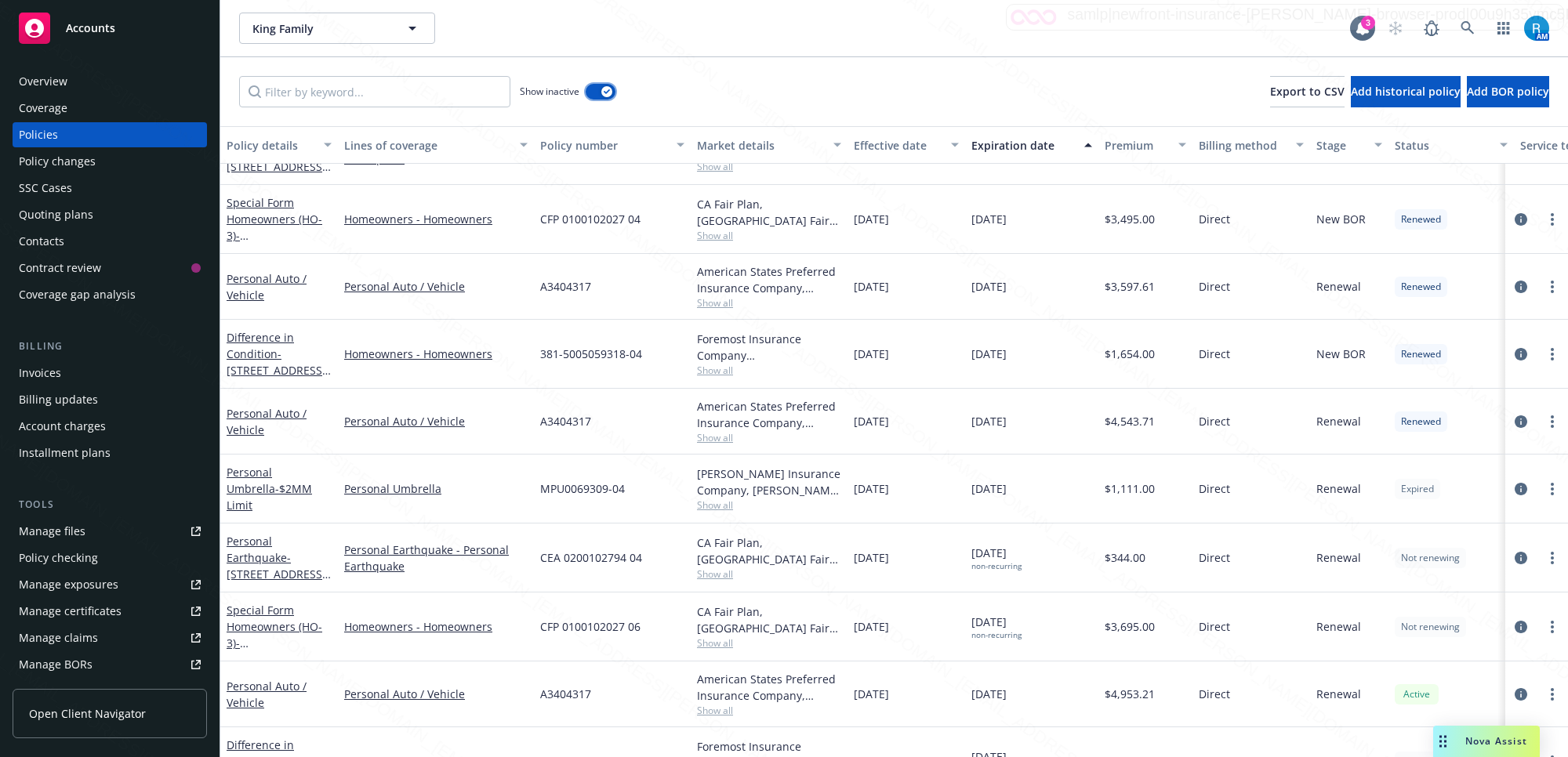
scroll to position [1794, 0]
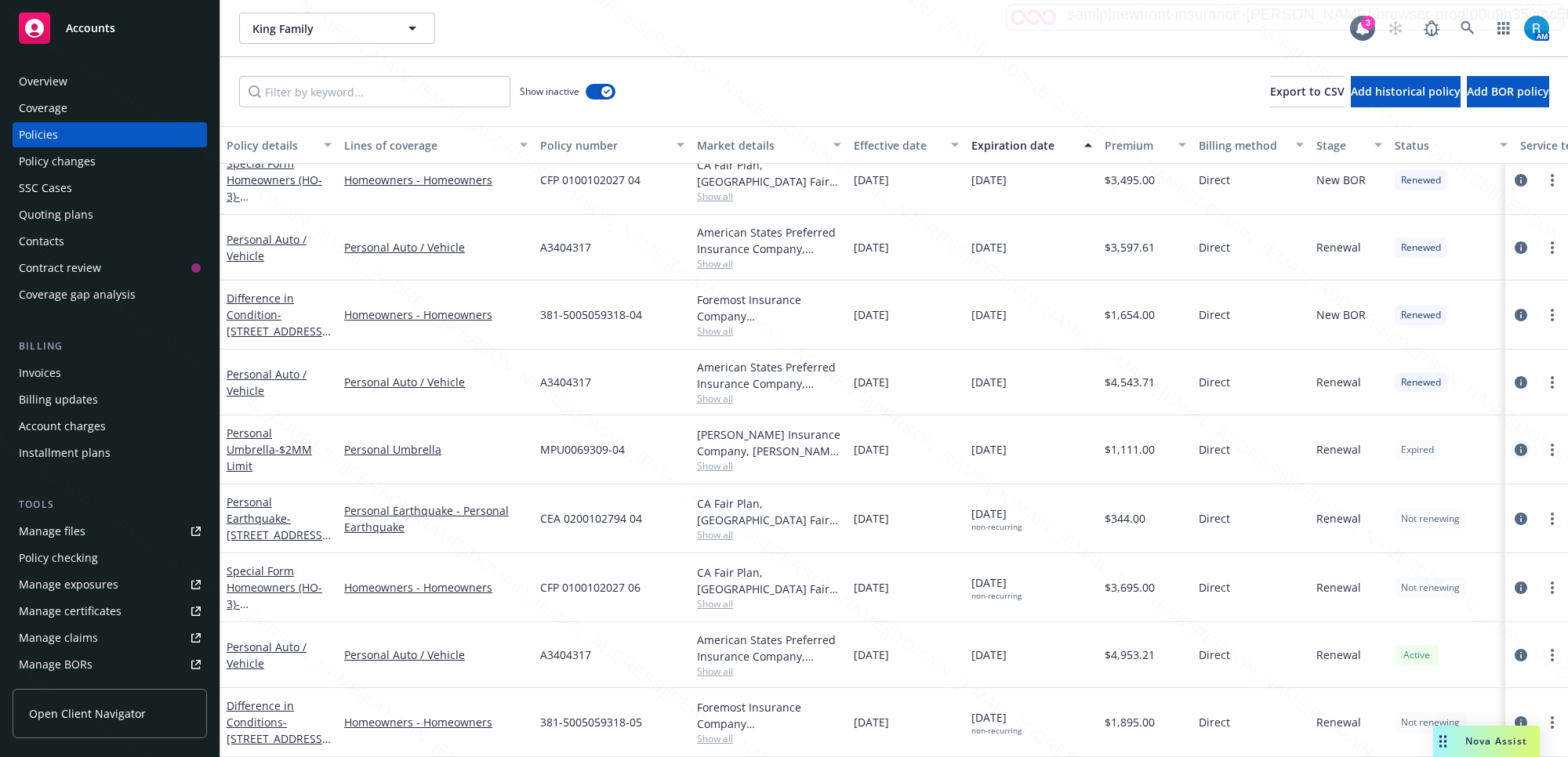
click at [1515, 444] on icon "circleInformation" at bounding box center [1521, 450] width 13 height 13
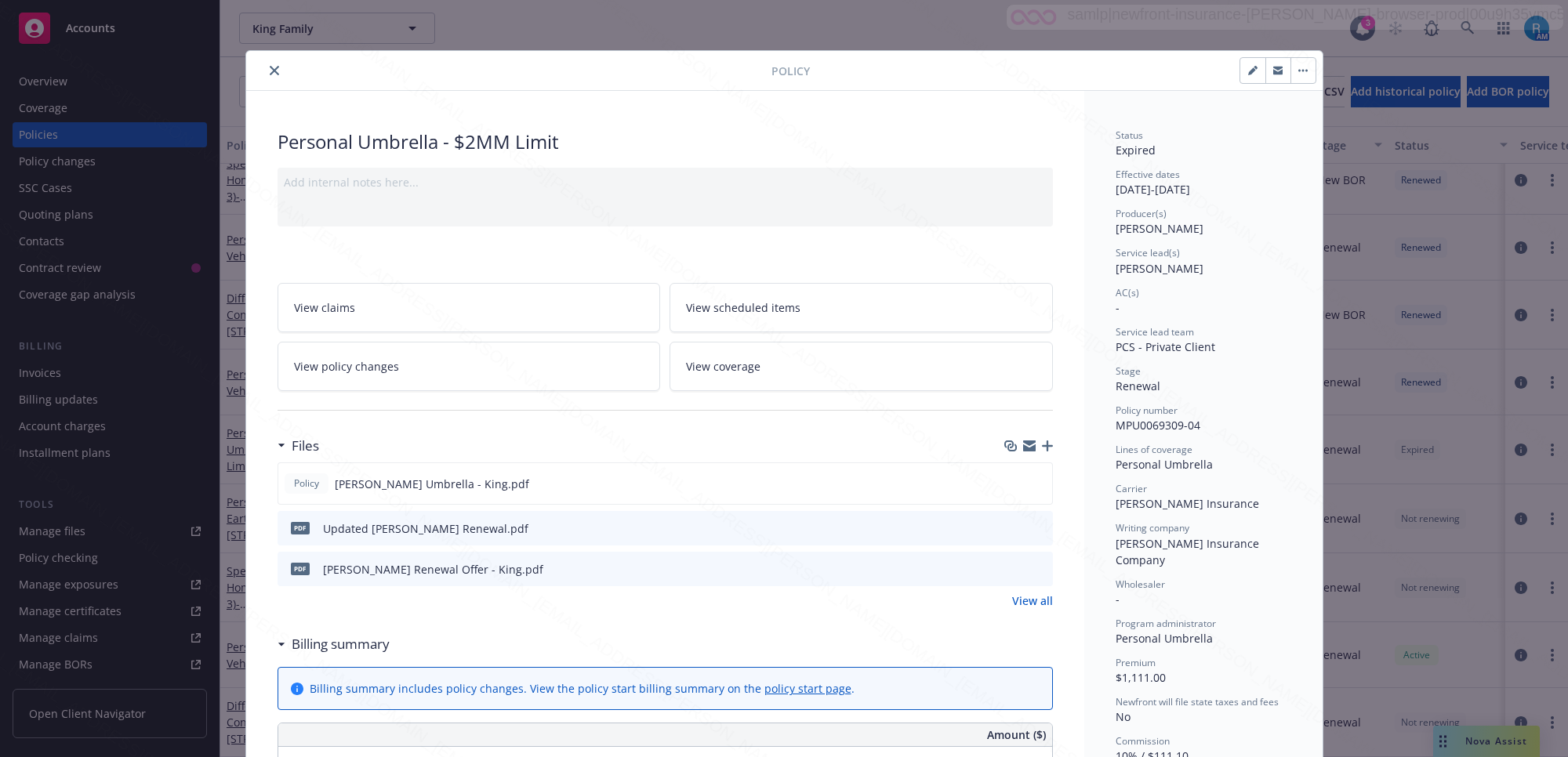
drag, startPoint x: 1099, startPoint y: 262, endPoint x: 1202, endPoint y: 264, distance: 103.0
copy span "[PERSON_NAME]"
click at [268, 64] on button "close" at bounding box center [274, 70] width 19 height 19
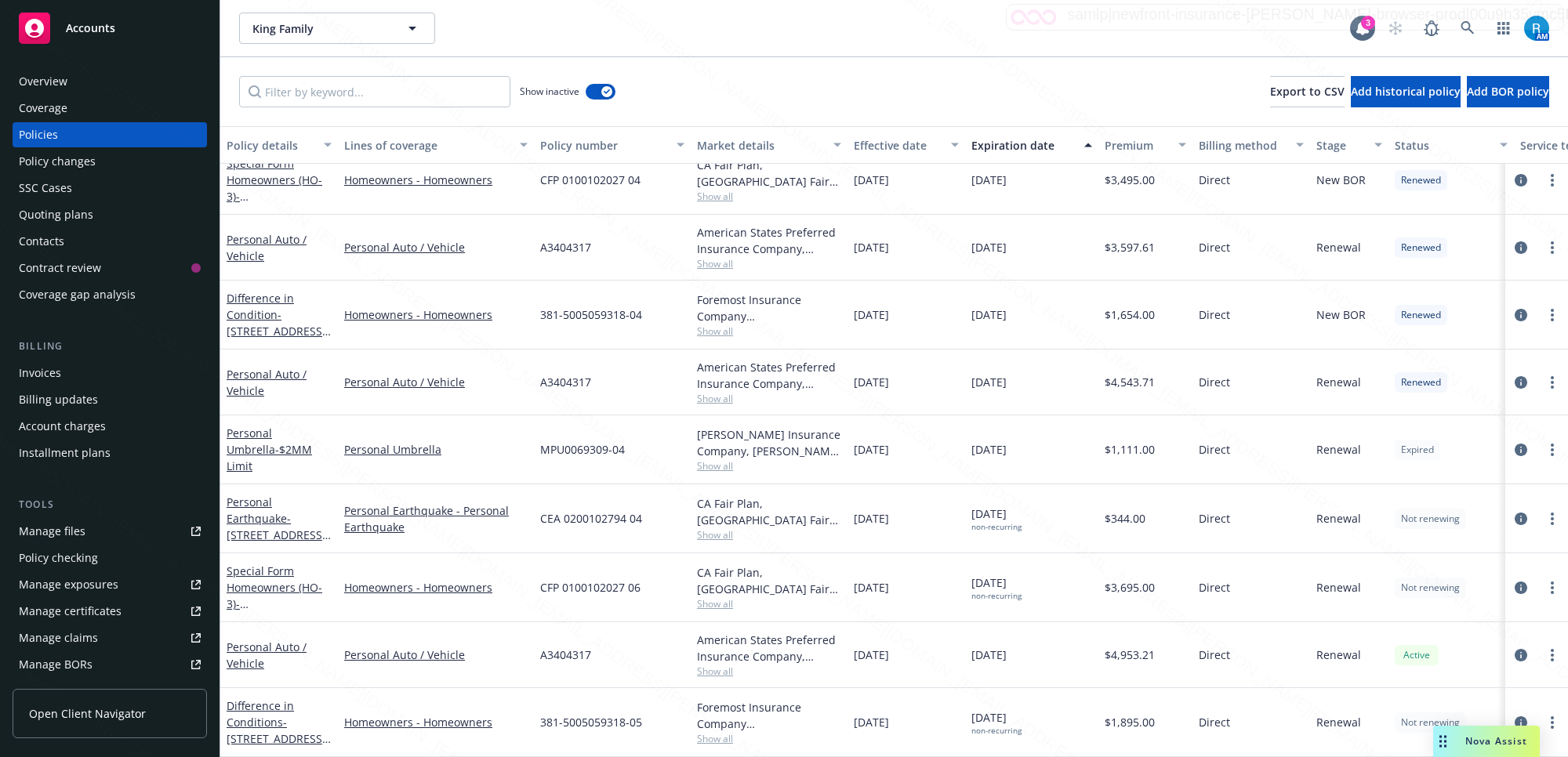
click at [82, 82] on div "Overview" at bounding box center [109, 82] width 181 height 25
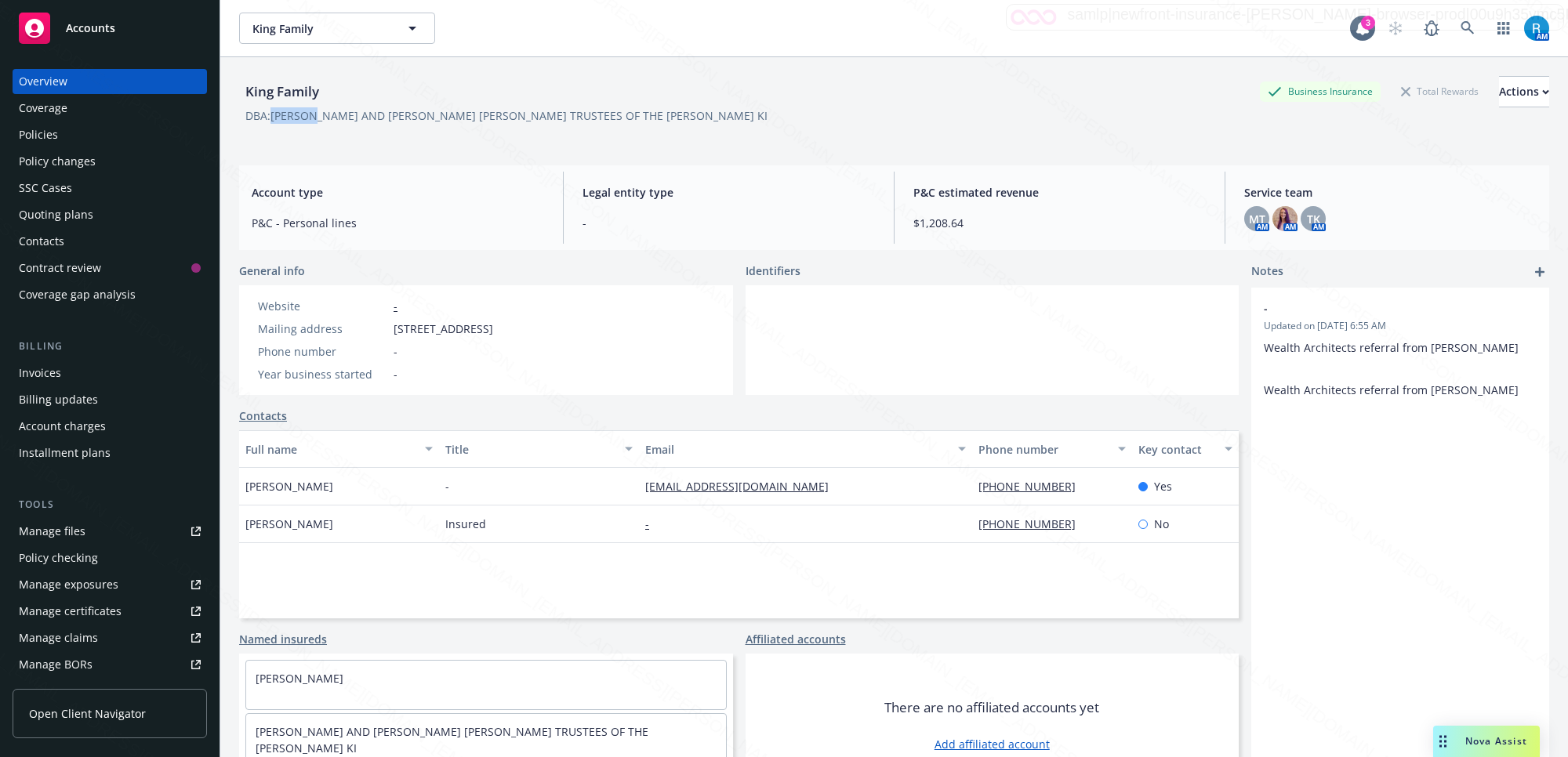
drag, startPoint x: 315, startPoint y: 114, endPoint x: 272, endPoint y: 114, distance: 43.0
click at [272, 114] on div "DBA: [PERSON_NAME] AND [PERSON_NAME] [PERSON_NAME] TRUSTEES OF THE [PERSON_NAME…" at bounding box center [506, 115] width 522 height 17
copy div "[PERSON_NAME]"
click at [1461, 21] on icon at bounding box center [1467, 28] width 14 height 14
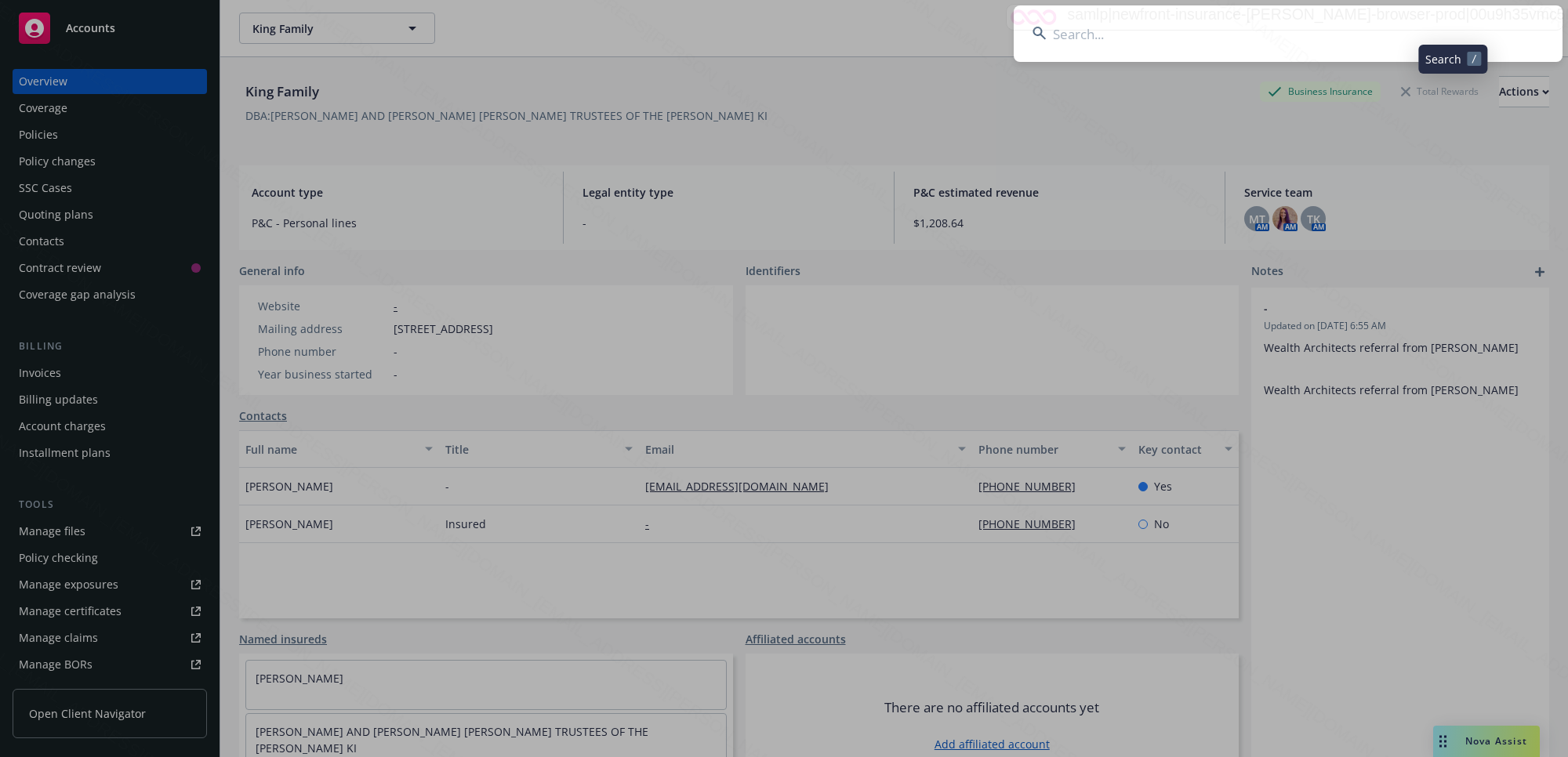
drag, startPoint x: 1451, startPoint y: 21, endPoint x: 1174, endPoint y: 50, distance: 278.5
click at [1174, 50] on input at bounding box center [1288, 34] width 549 height 57
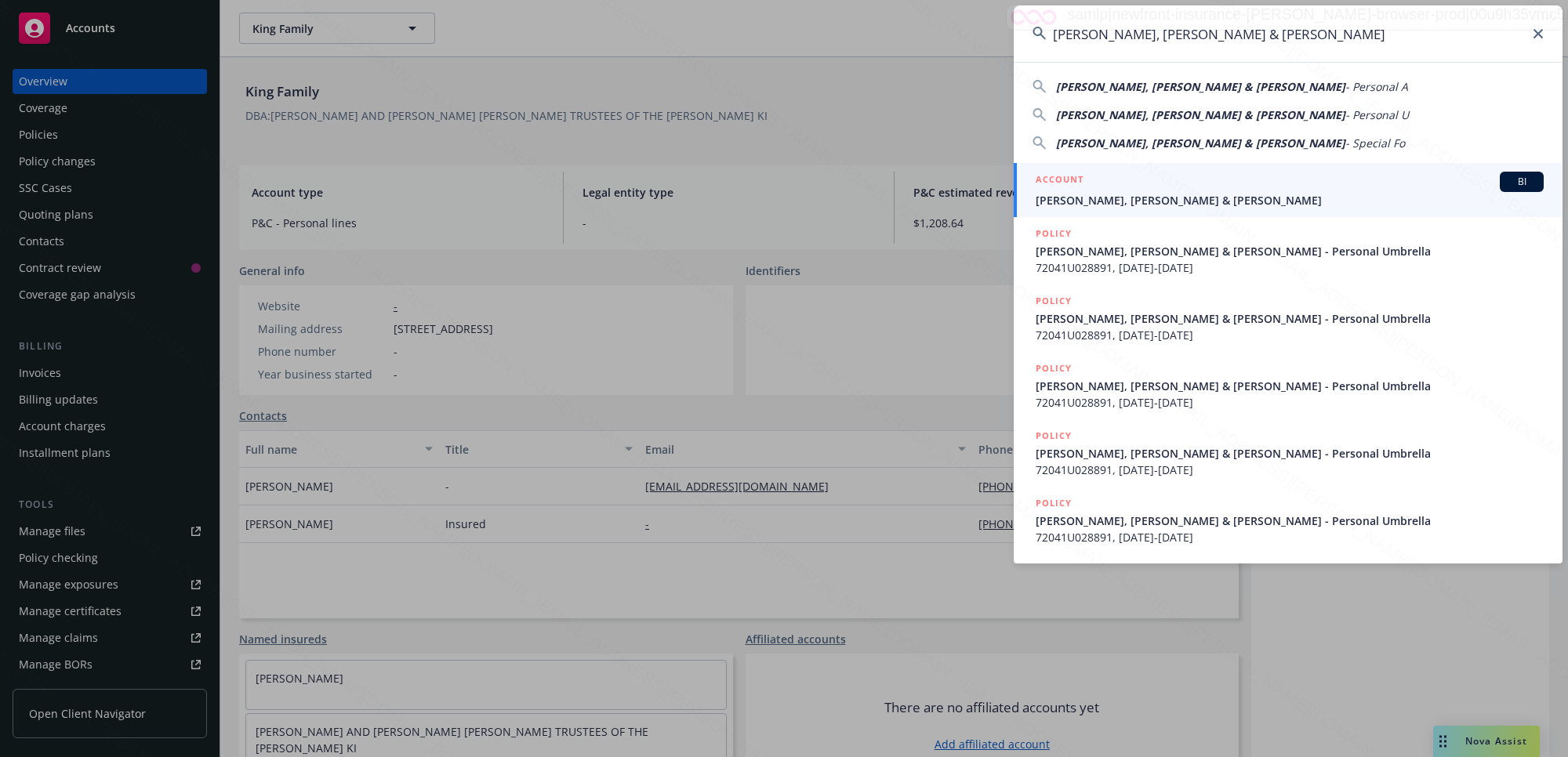
type input "[PERSON_NAME], [PERSON_NAME] & [PERSON_NAME]"
click at [1136, 188] on div "ACCOUNT BI" at bounding box center [1290, 181] width 508 height 20
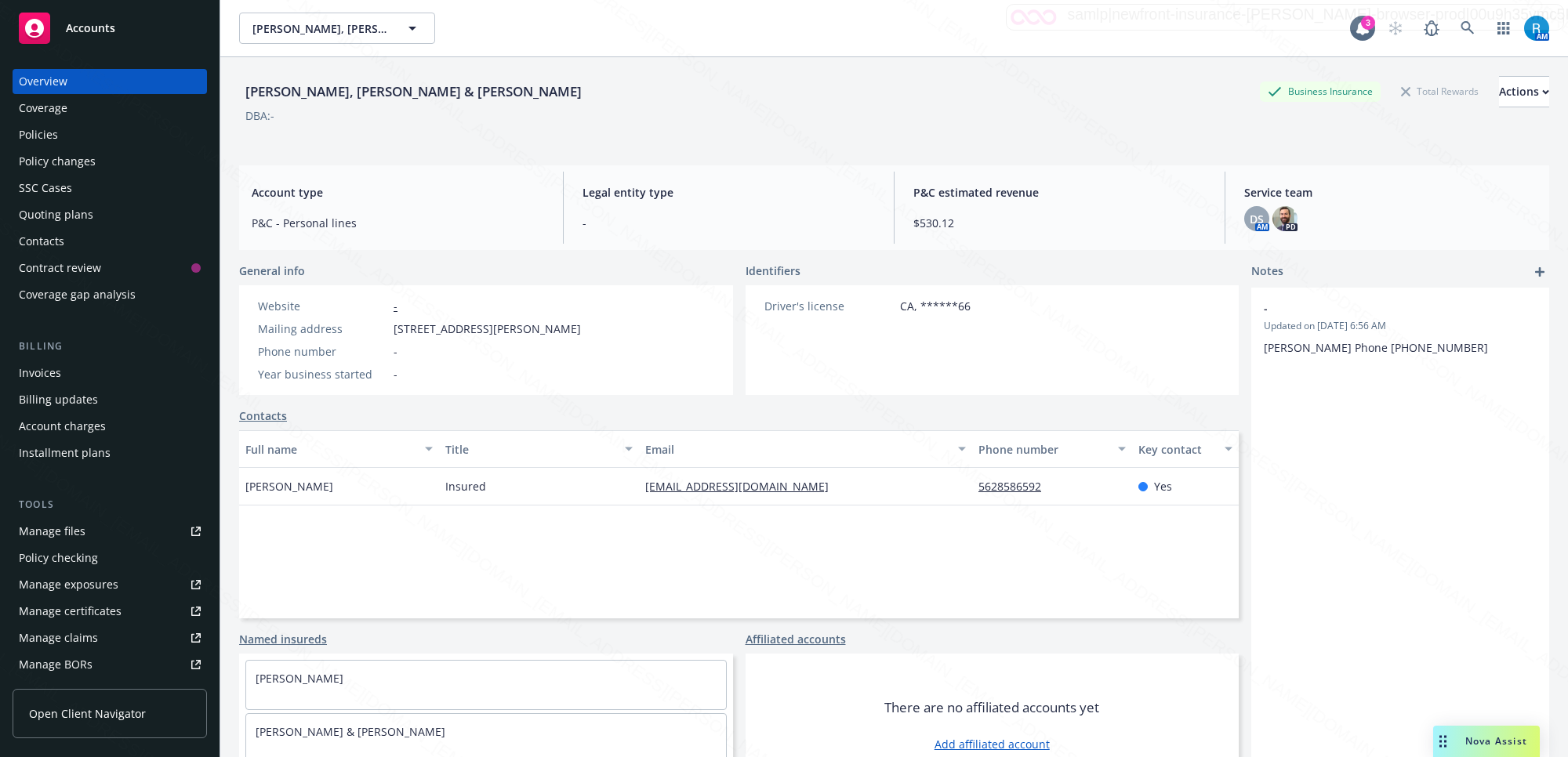
click at [46, 135] on div "Policies" at bounding box center [38, 135] width 39 height 25
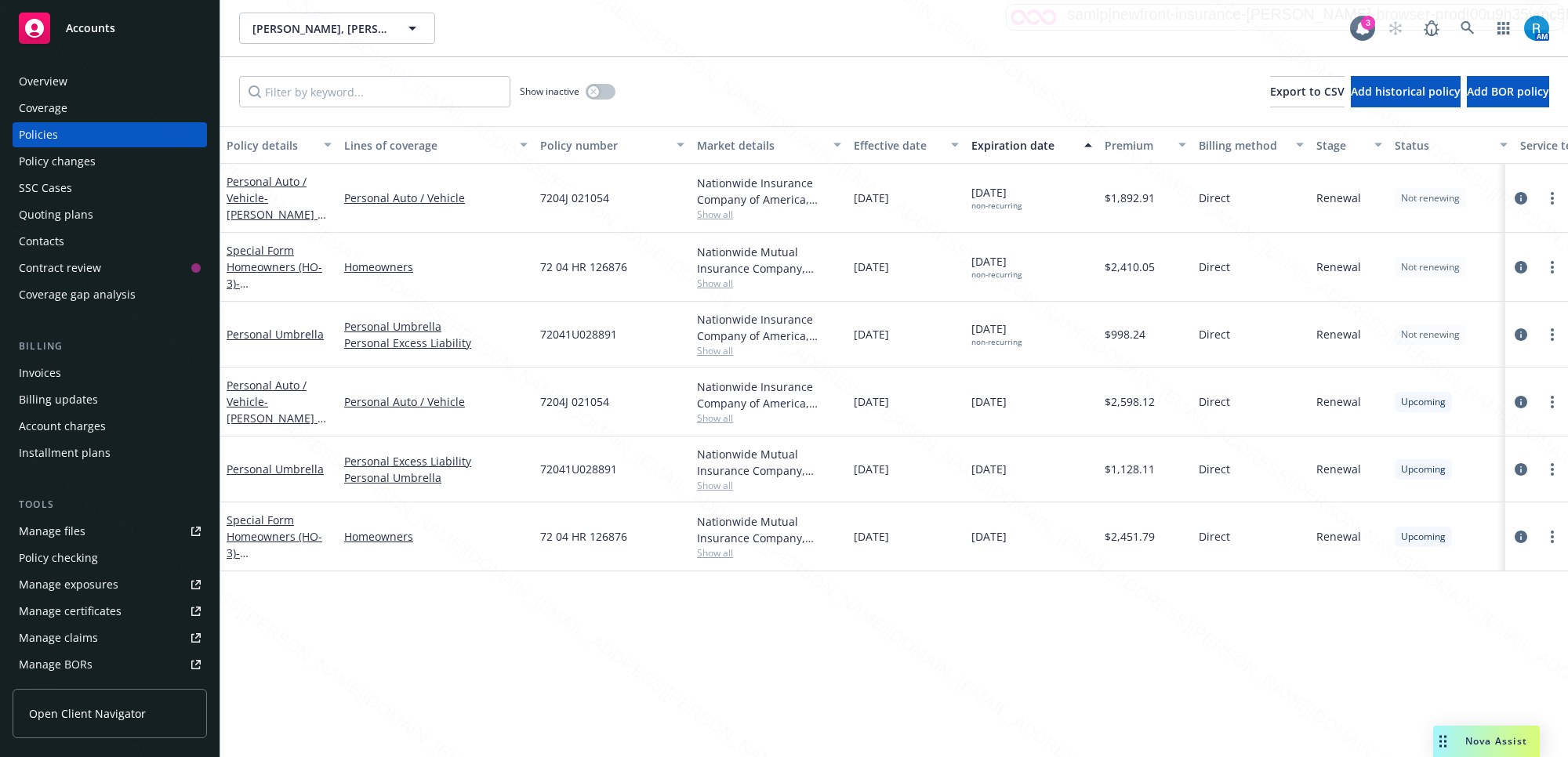
click at [73, 79] on div "Overview" at bounding box center [109, 82] width 181 height 25
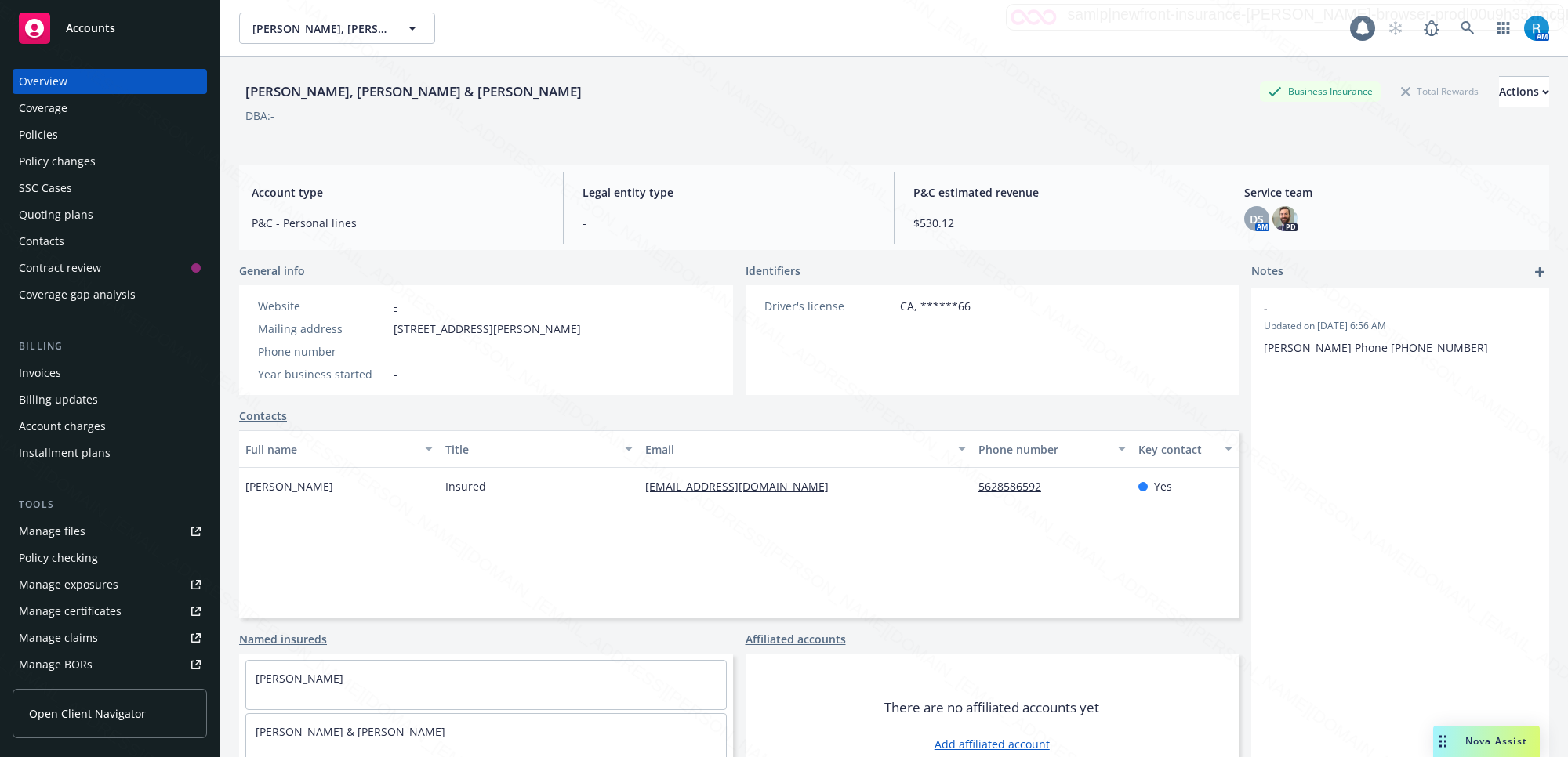
click at [49, 190] on div "SSC Cases" at bounding box center [45, 188] width 54 height 25
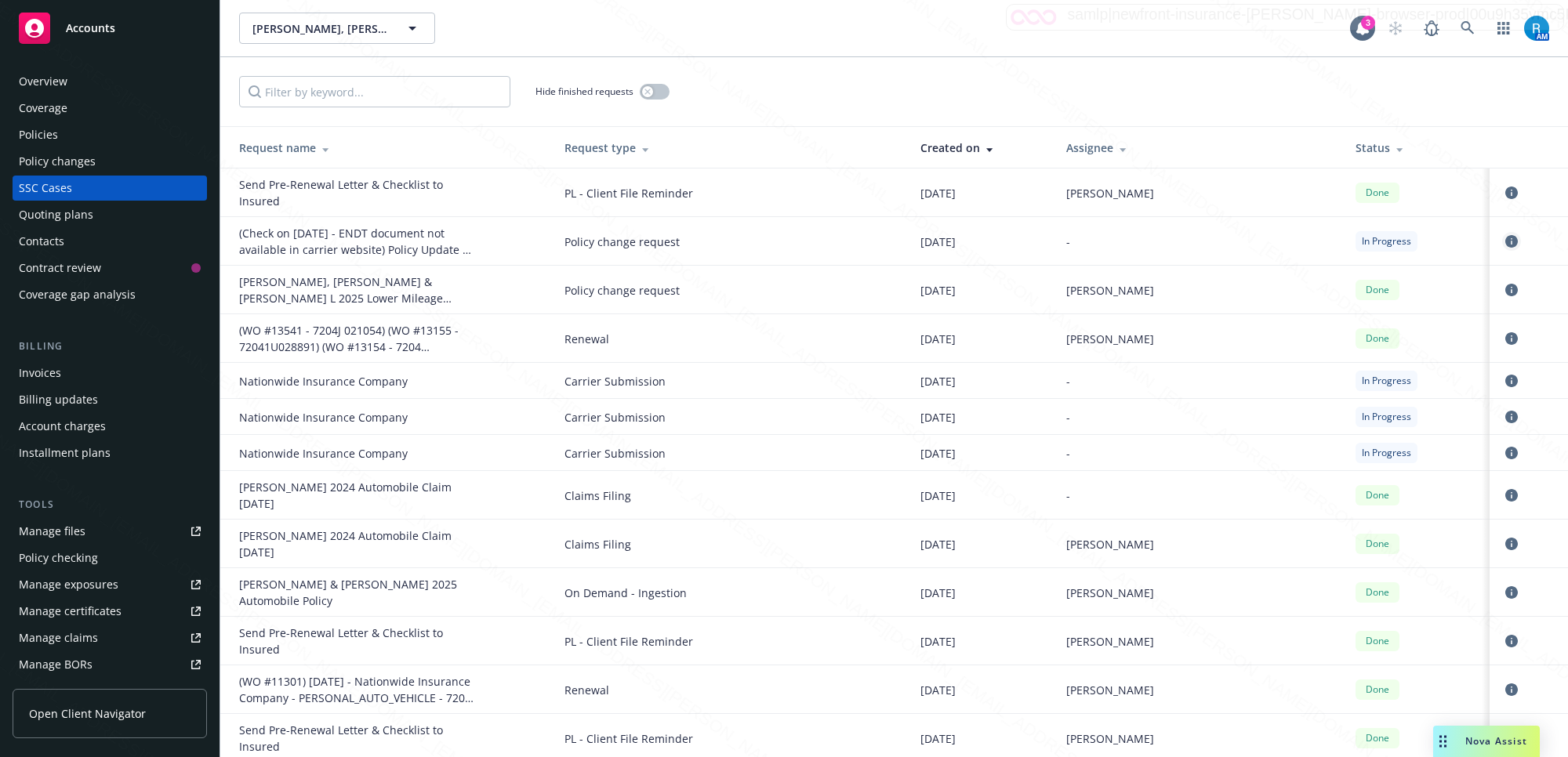
click at [1506, 242] on icon "circleInformation" at bounding box center [1511, 241] width 13 height 13
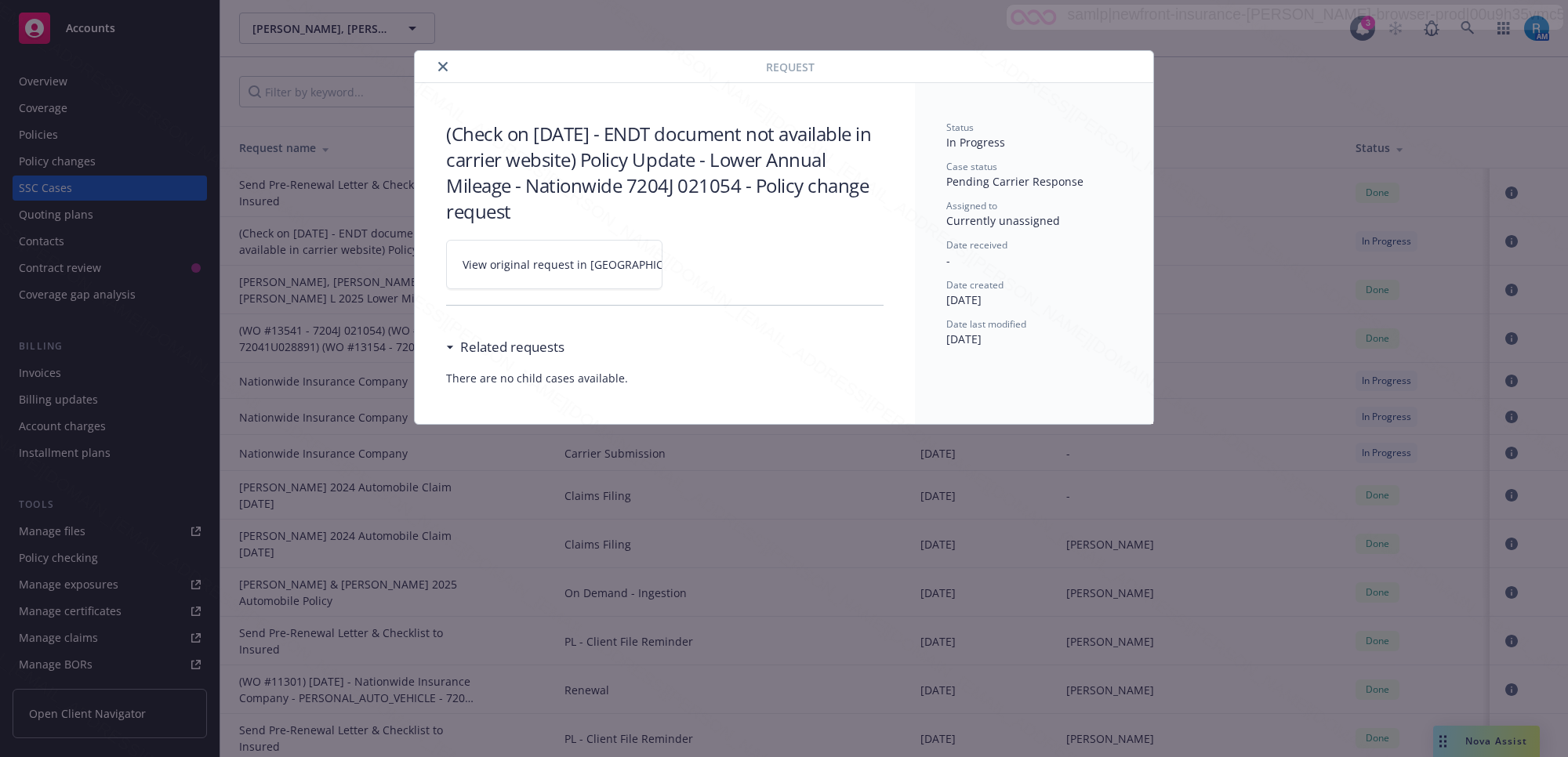
click at [706, 268] on icon at bounding box center [711, 265] width 10 height 10
click at [437, 72] on button "close" at bounding box center [442, 66] width 19 height 19
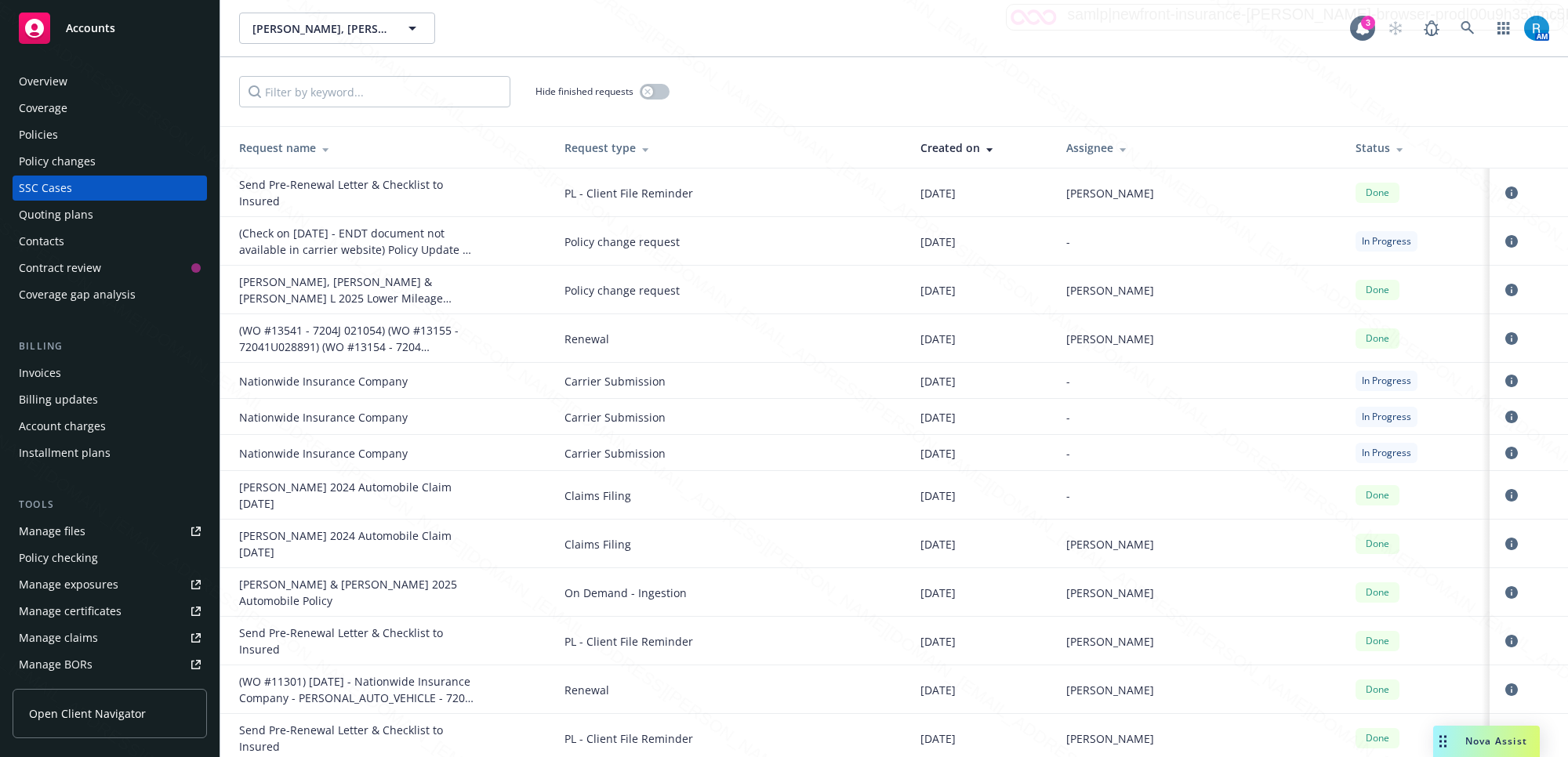
click at [69, 131] on div "Policies" at bounding box center [109, 135] width 181 height 25
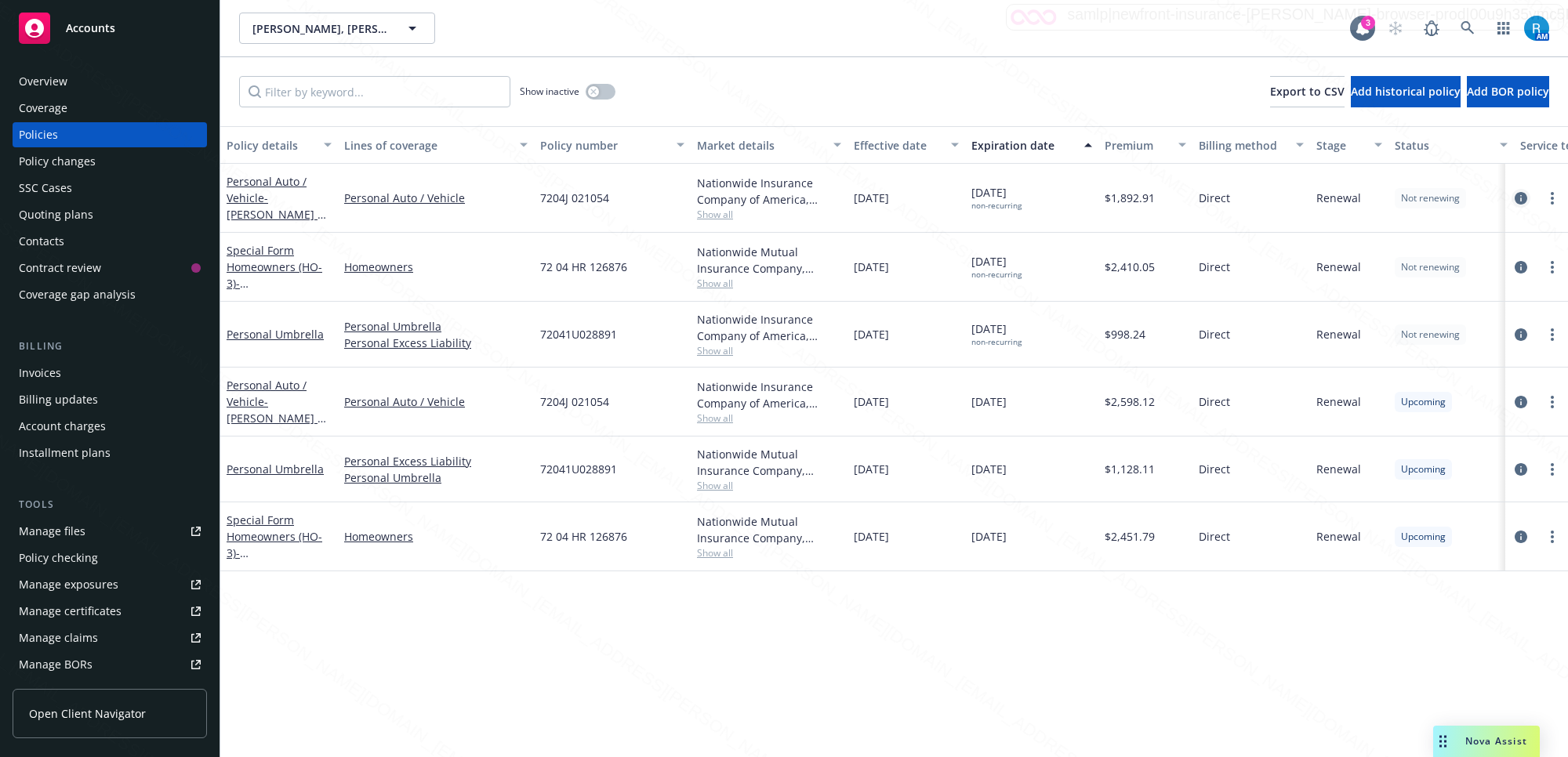
click at [1521, 198] on icon "circleInformation" at bounding box center [1521, 198] width 13 height 13
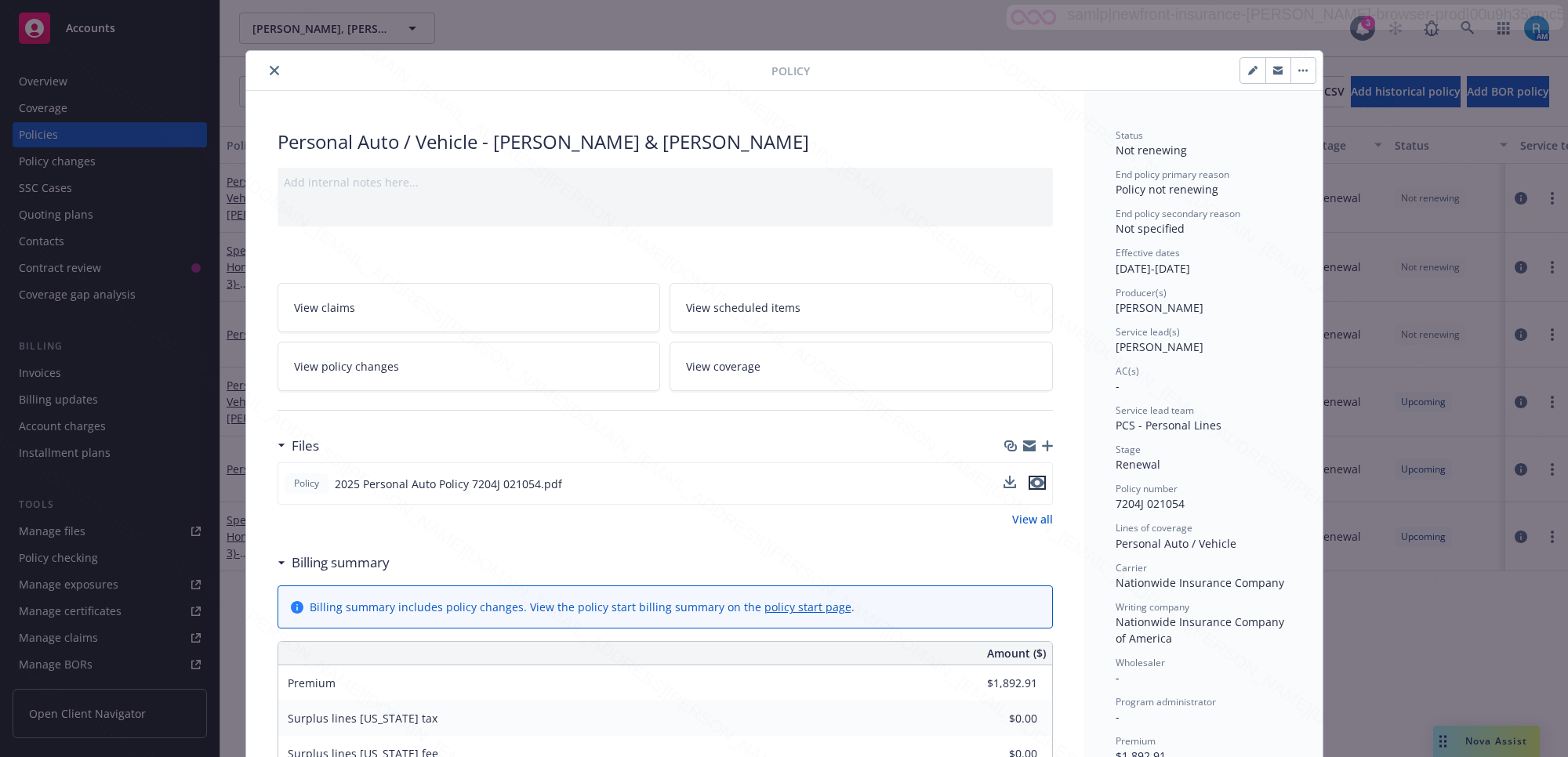
click at [1030, 483] on icon "preview file" at bounding box center [1037, 482] width 14 height 11
click at [270, 72] on icon "close" at bounding box center [274, 71] width 10 height 10
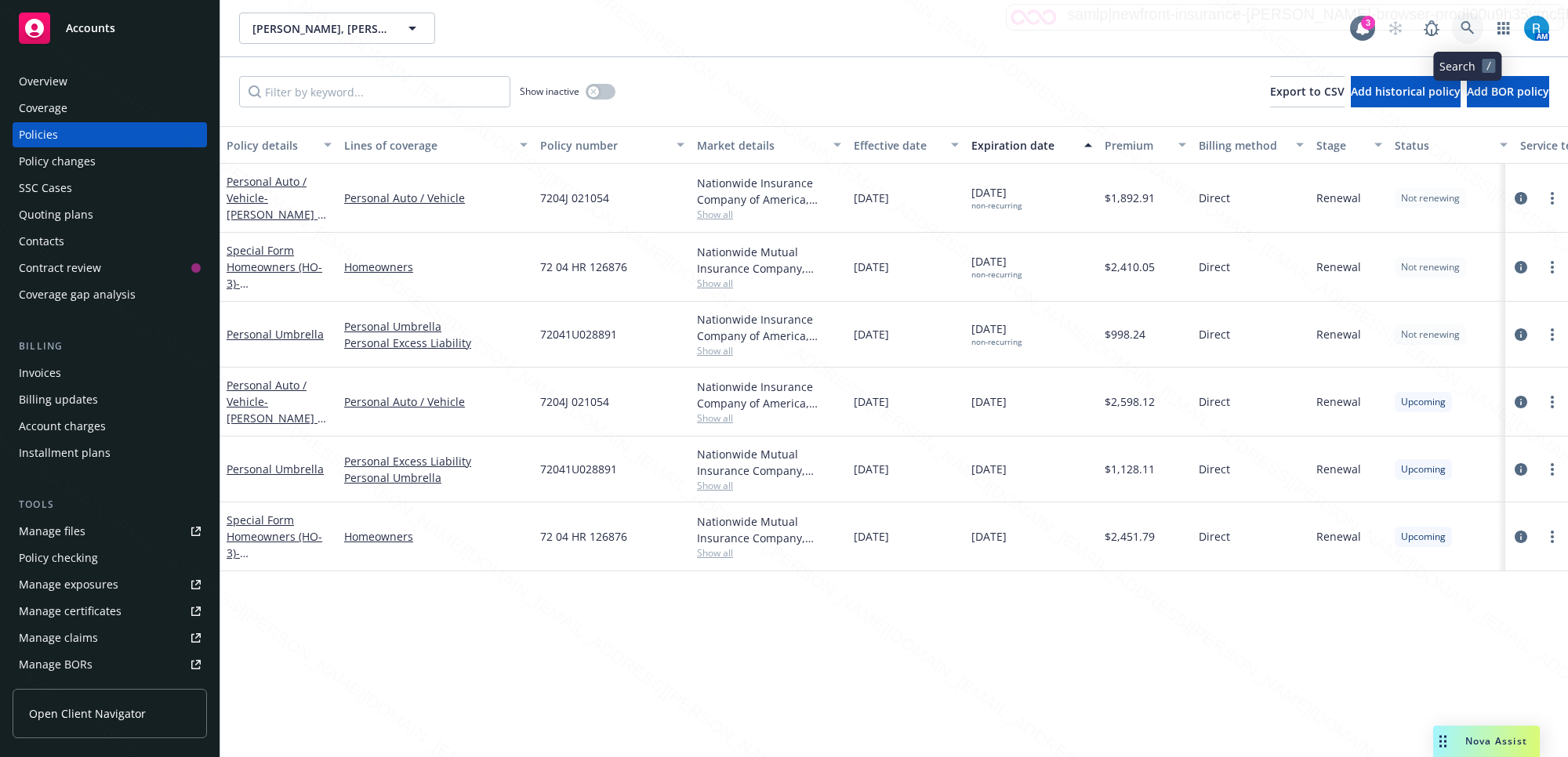
click at [1465, 30] on icon at bounding box center [1467, 28] width 14 height 14
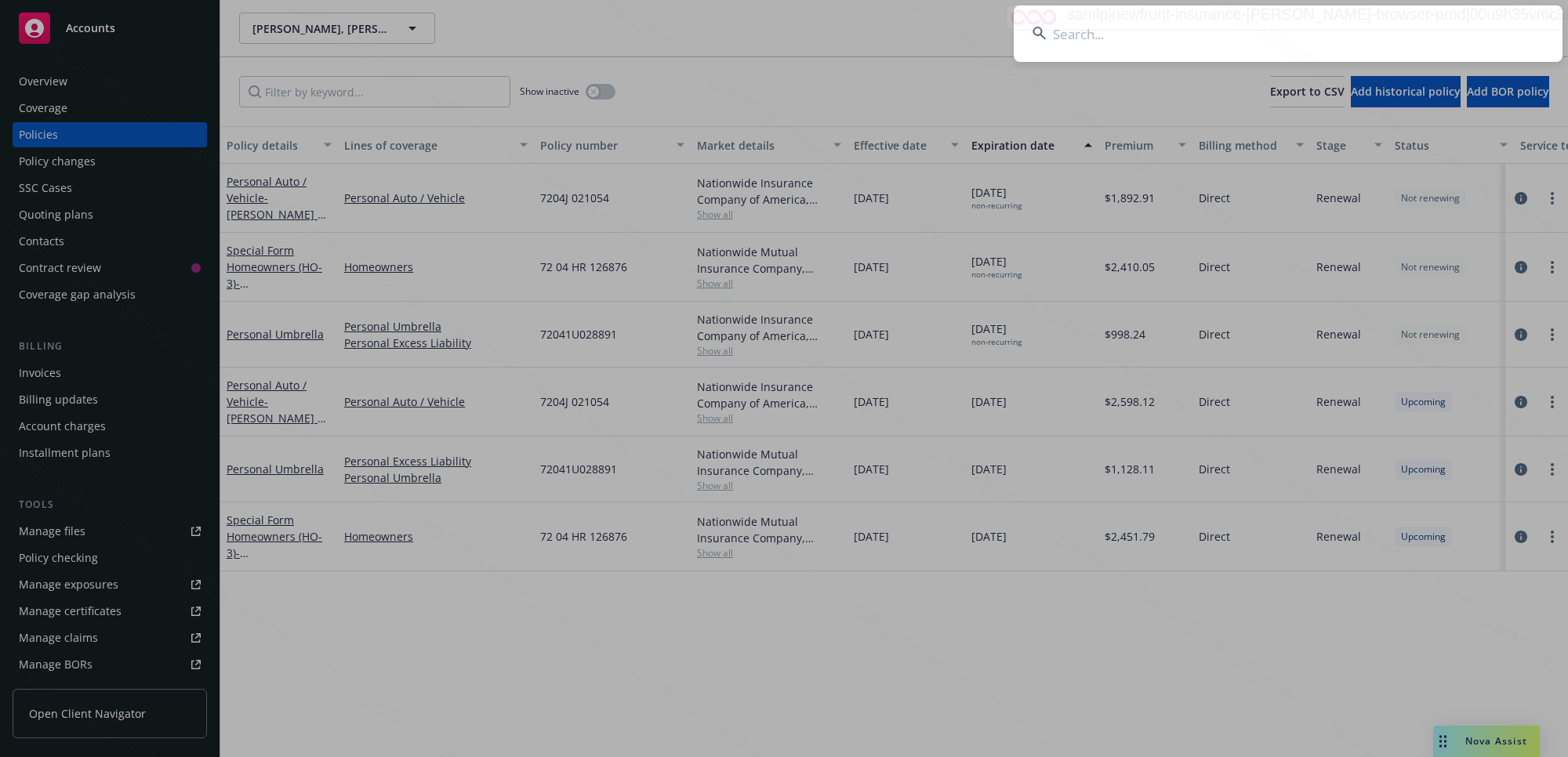
type input "[PERSON_NAME]"
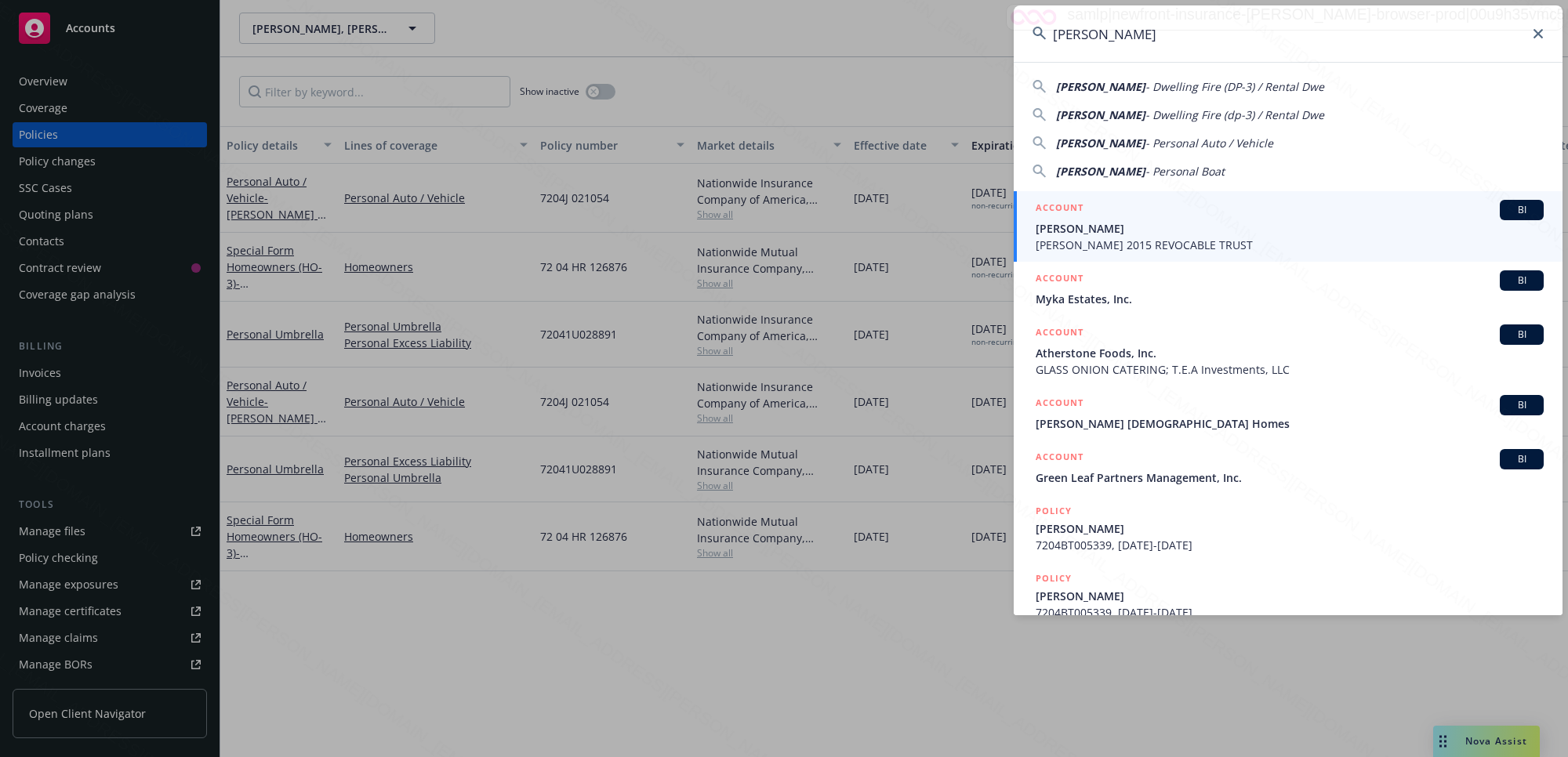
click at [1073, 220] on span "[PERSON_NAME]" at bounding box center [1290, 228] width 508 height 17
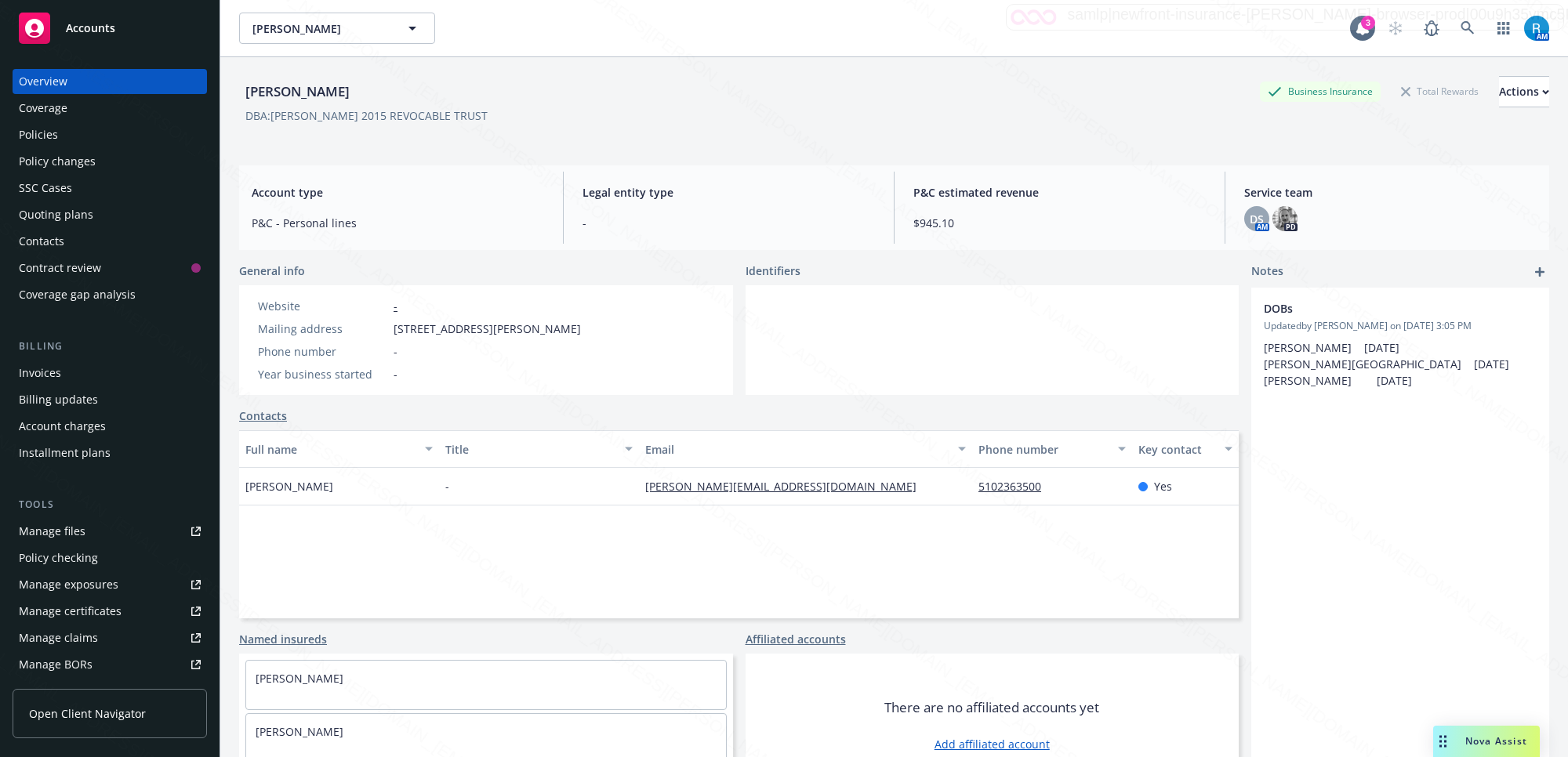
click at [50, 188] on div "SSC Cases" at bounding box center [45, 188] width 54 height 25
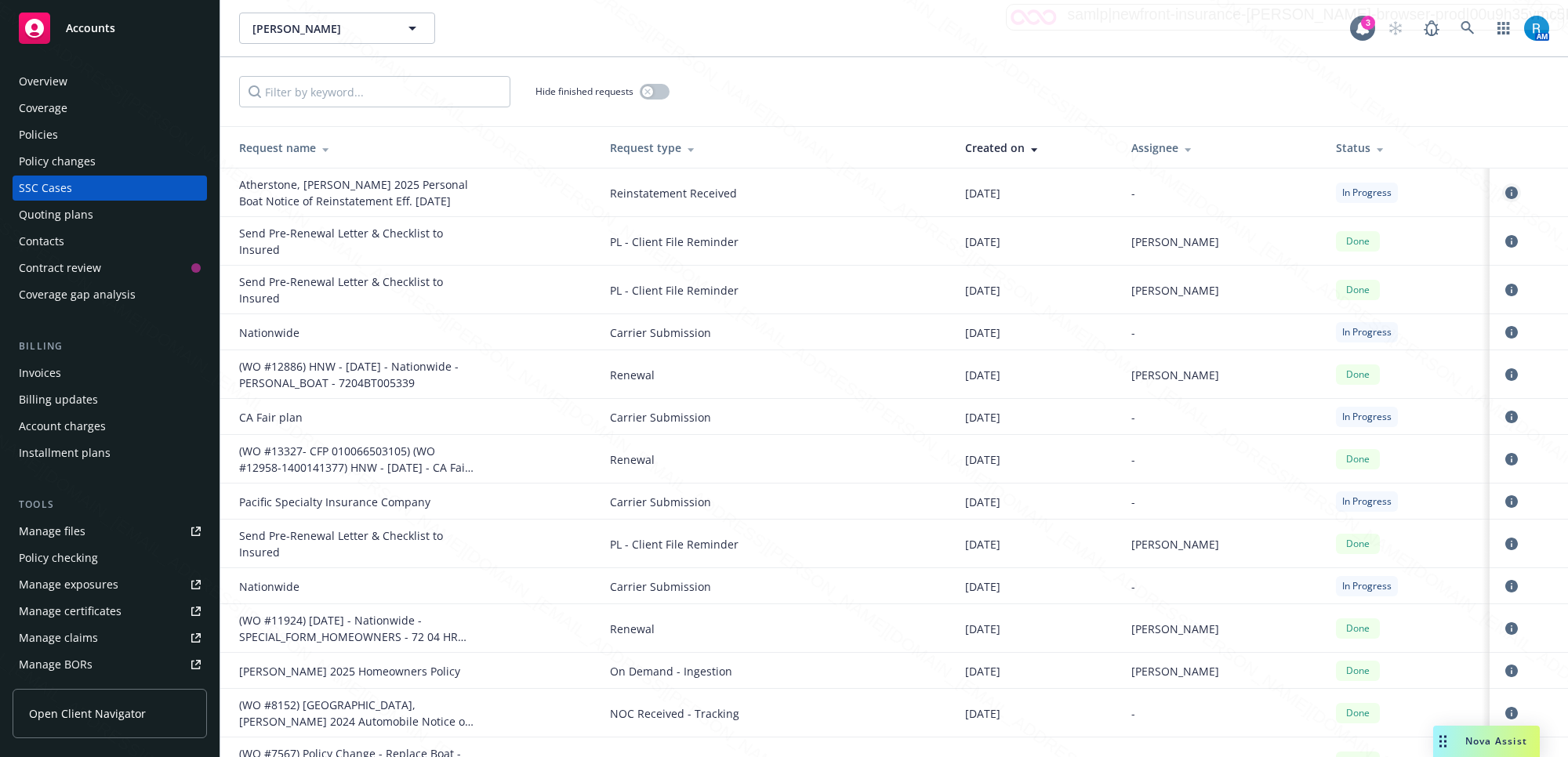
click at [1506, 190] on icon "circleInformation" at bounding box center [1511, 192] width 13 height 13
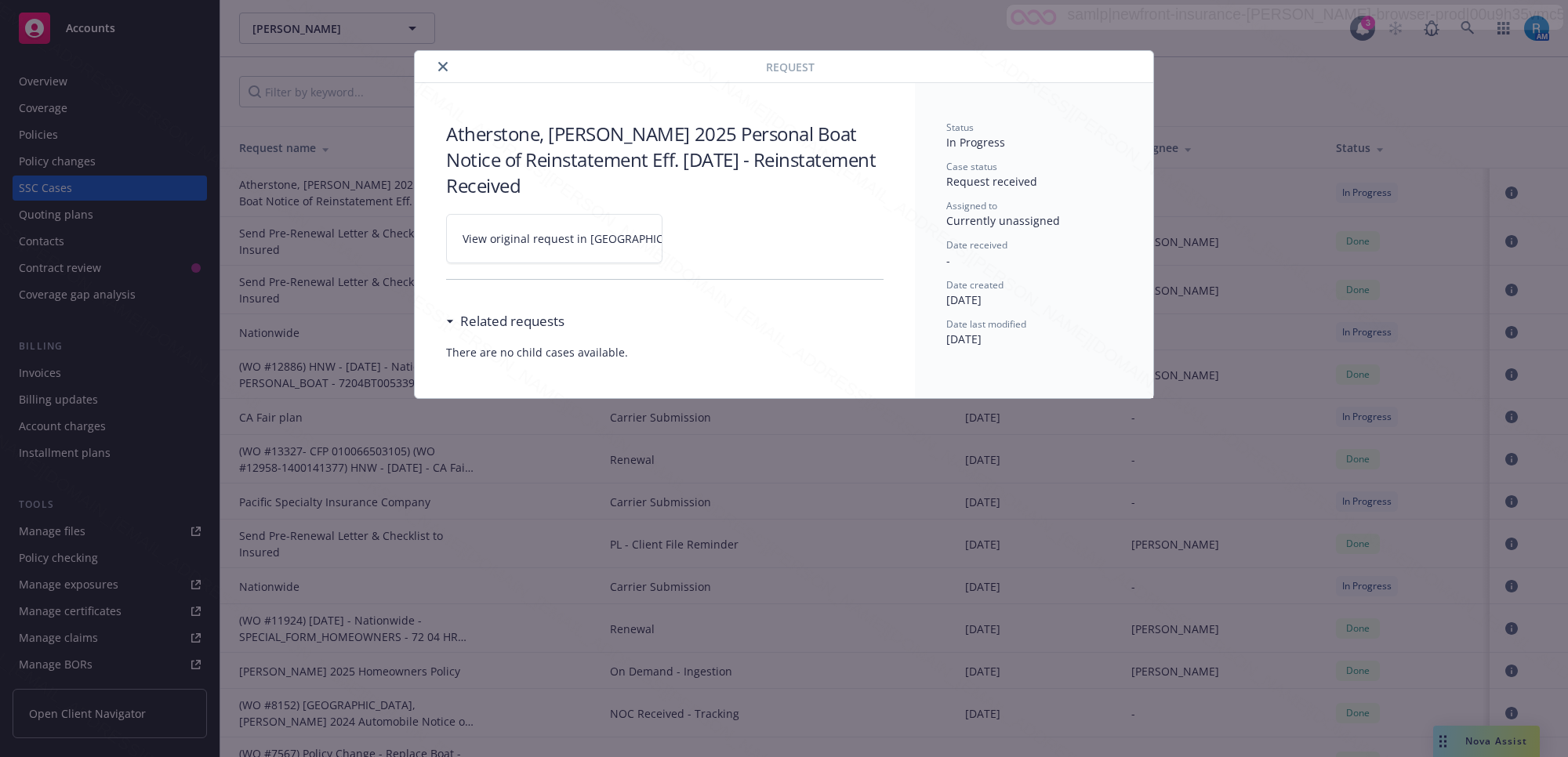
click at [706, 236] on icon at bounding box center [711, 239] width 10 height 10
click at [442, 64] on icon "close" at bounding box center [443, 66] width 10 height 10
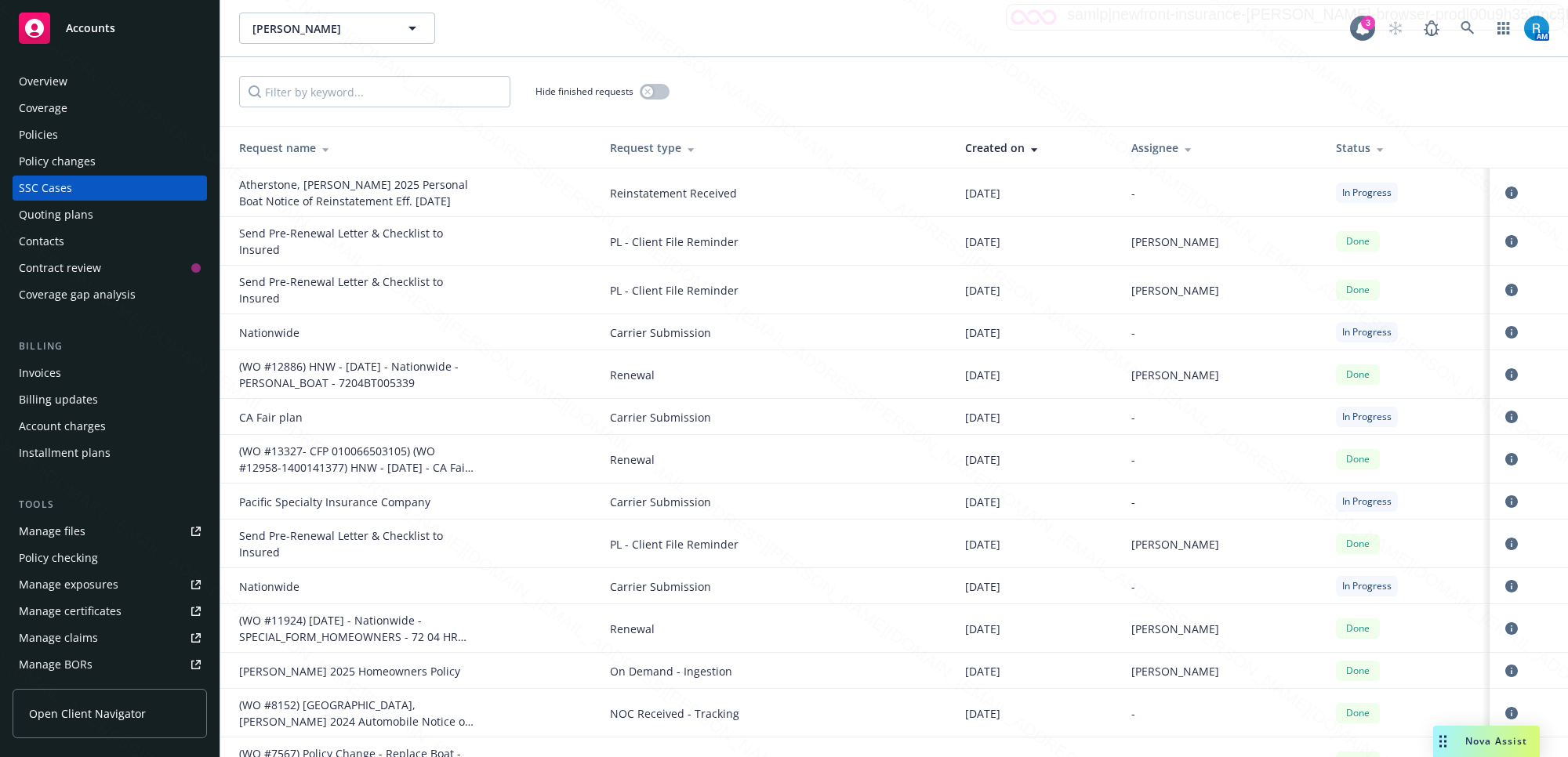
click at [55, 139] on div "Policies" at bounding box center [38, 135] width 39 height 25
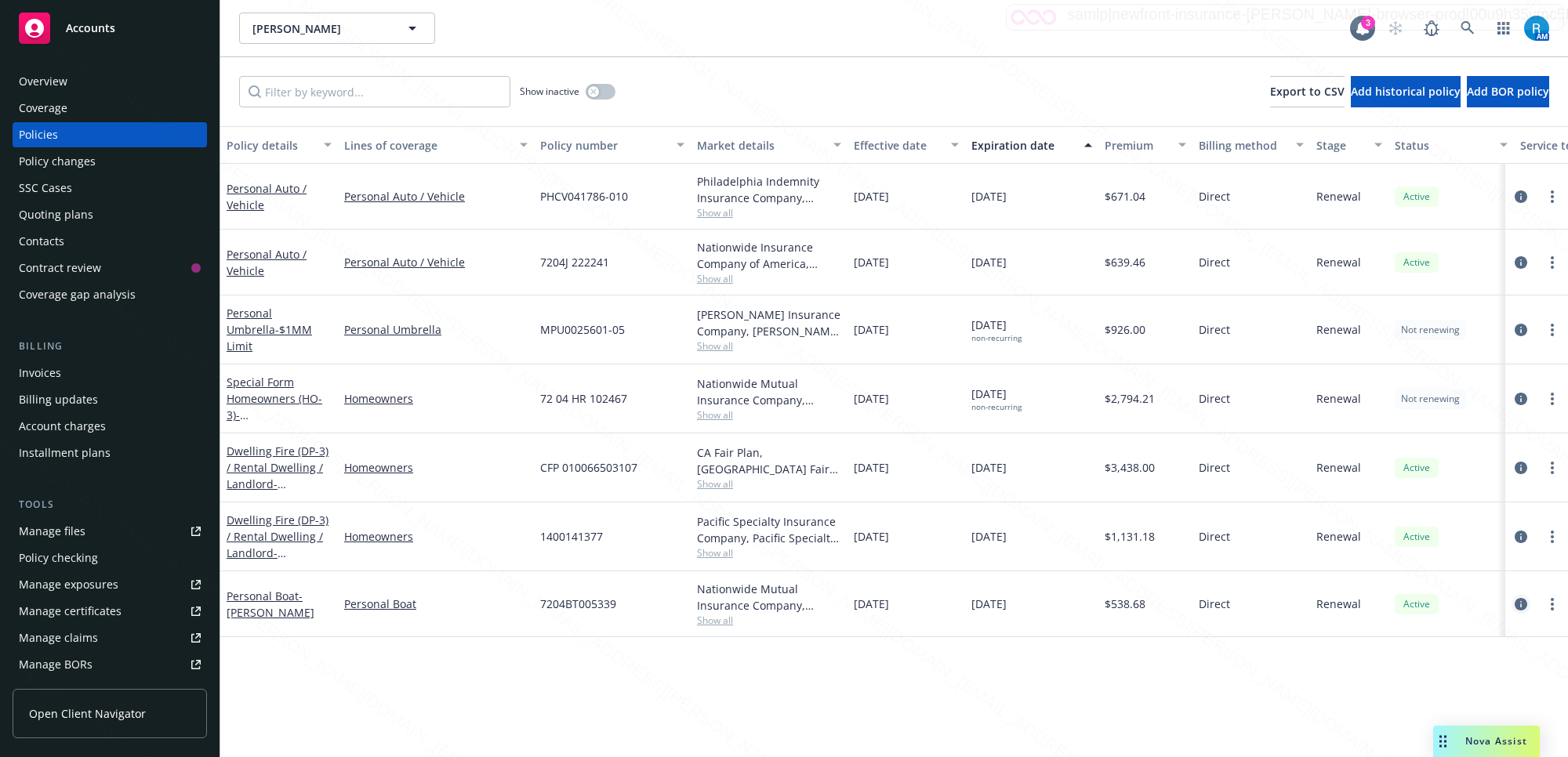
click at [1518, 601] on icon "circleInformation" at bounding box center [1521, 604] width 13 height 13
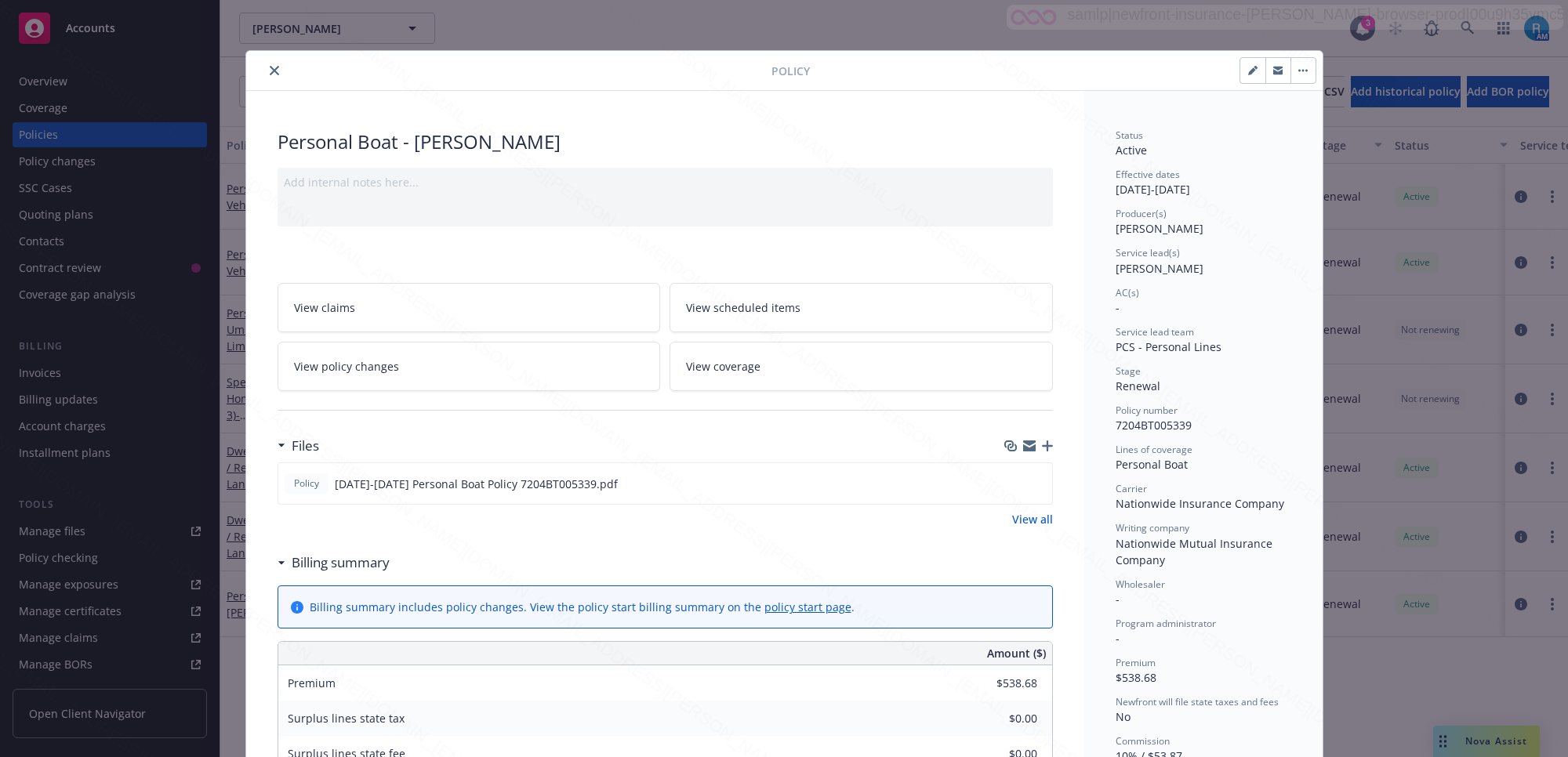
click at [265, 63] on button "close" at bounding box center [274, 70] width 19 height 19
